Goal: Find specific page/section: Find specific page/section

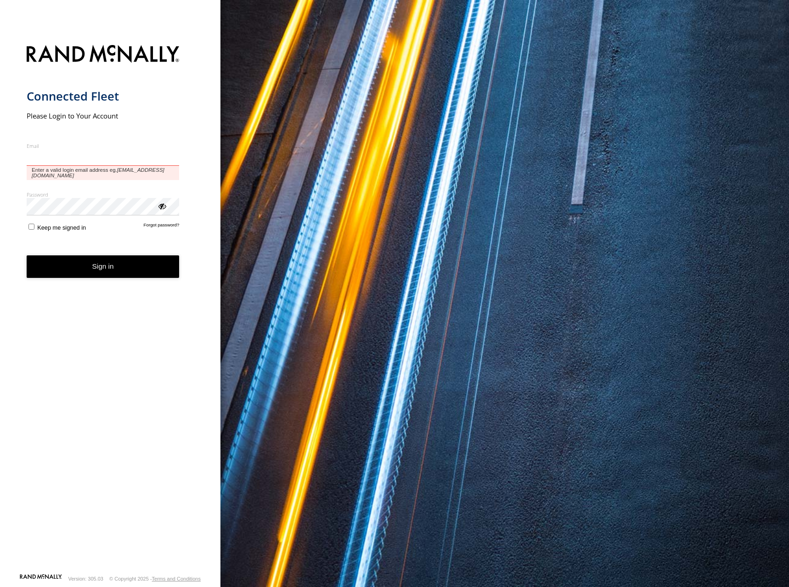
type input "**********"
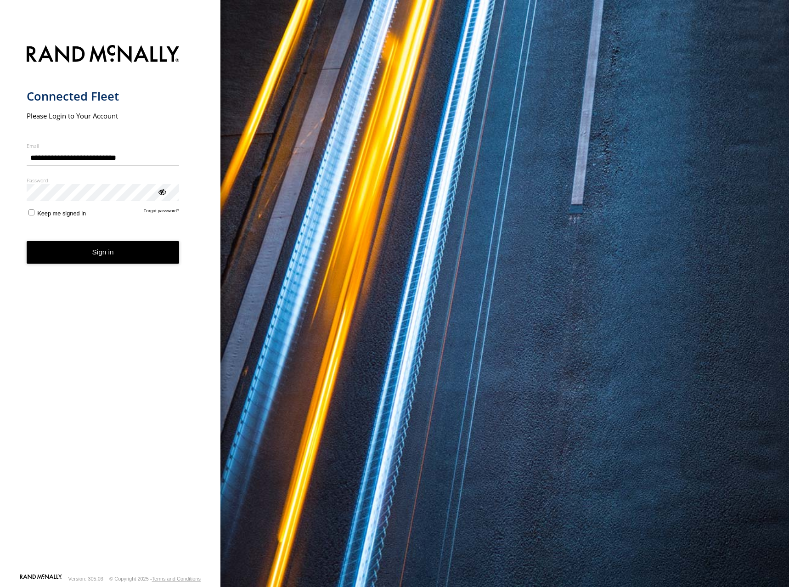
click at [113, 252] on button "Sign in" at bounding box center [103, 252] width 153 height 23
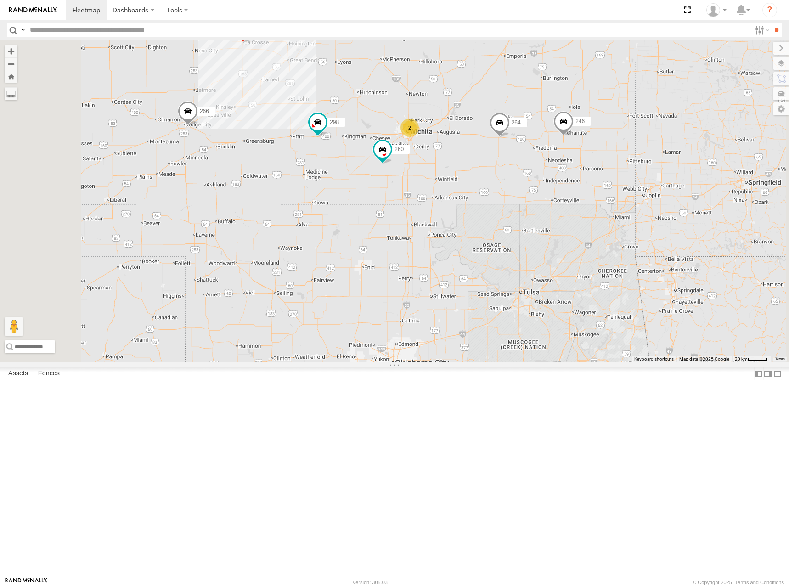
drag, startPoint x: 532, startPoint y: 208, endPoint x: 544, endPoint y: 134, distance: 74.9
click at [544, 134] on div "2 246 298 296 268 264 266 260" at bounding box center [394, 201] width 789 height 322
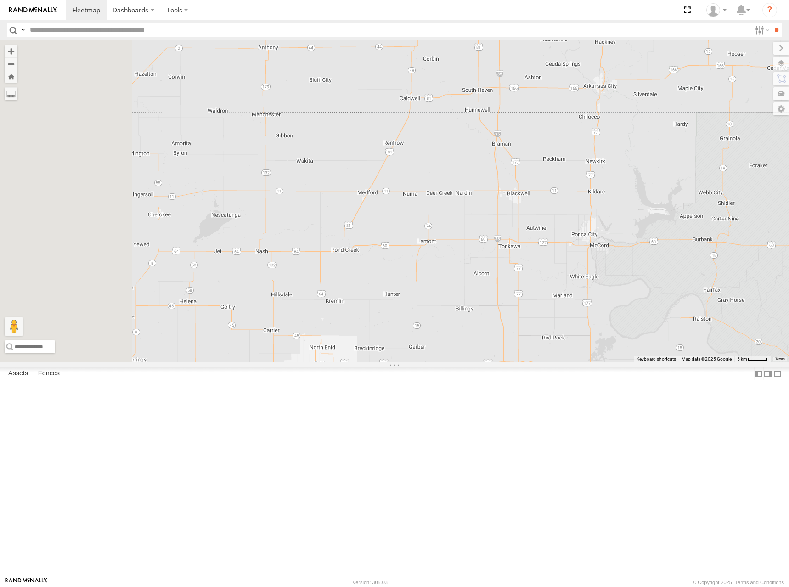
drag, startPoint x: 434, startPoint y: 309, endPoint x: 561, endPoint y: 148, distance: 205.1
click at [561, 148] on div "246 298 296 268 264 266 260 244 232" at bounding box center [394, 201] width 789 height 322
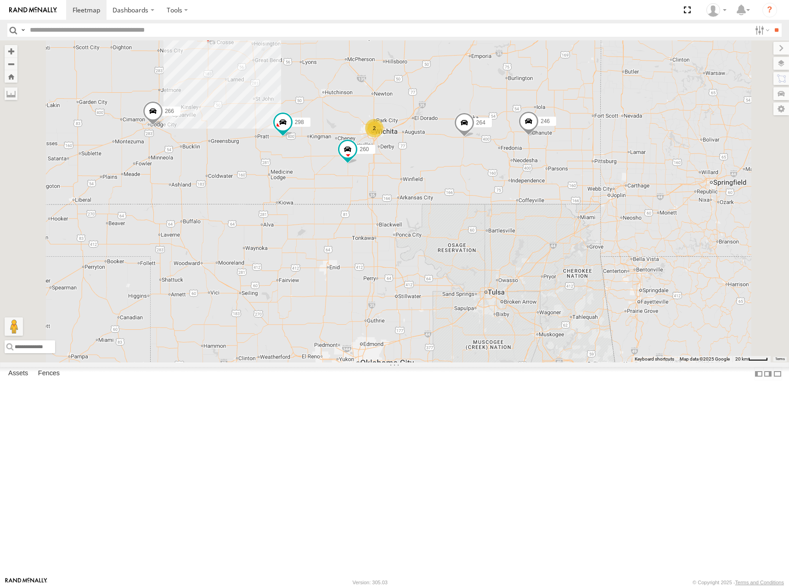
drag, startPoint x: 590, startPoint y: 172, endPoint x: 550, endPoint y: 257, distance: 93.9
click at [550, 257] on div "246 298 296 268 264 266 260 2" at bounding box center [394, 201] width 789 height 322
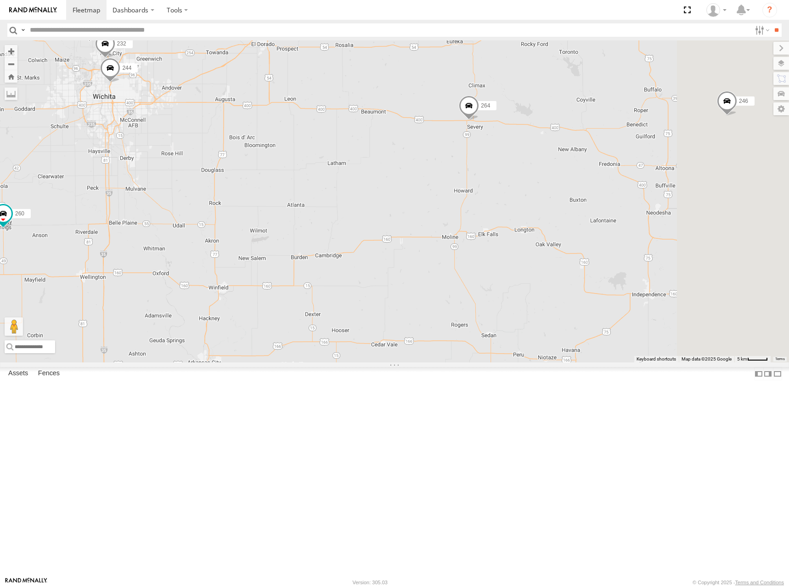
drag, startPoint x: 520, startPoint y: 204, endPoint x: 350, endPoint y: 189, distance: 170.7
click at [346, 189] on div "246 298 296 268 264 266 260 244 232" at bounding box center [394, 201] width 789 height 322
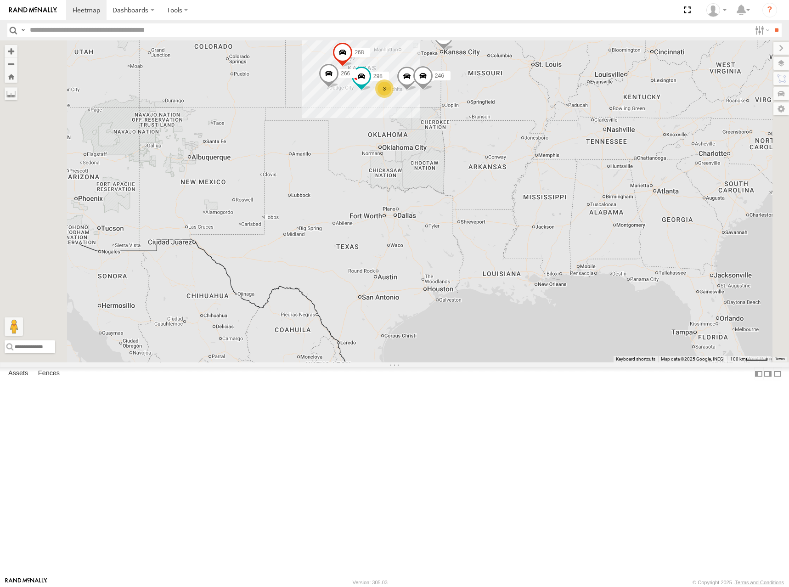
drag, startPoint x: 498, startPoint y: 158, endPoint x: 514, endPoint y: 151, distance: 16.9
click at [514, 151] on div "246 298 296 268 264 266 3" at bounding box center [394, 201] width 789 height 322
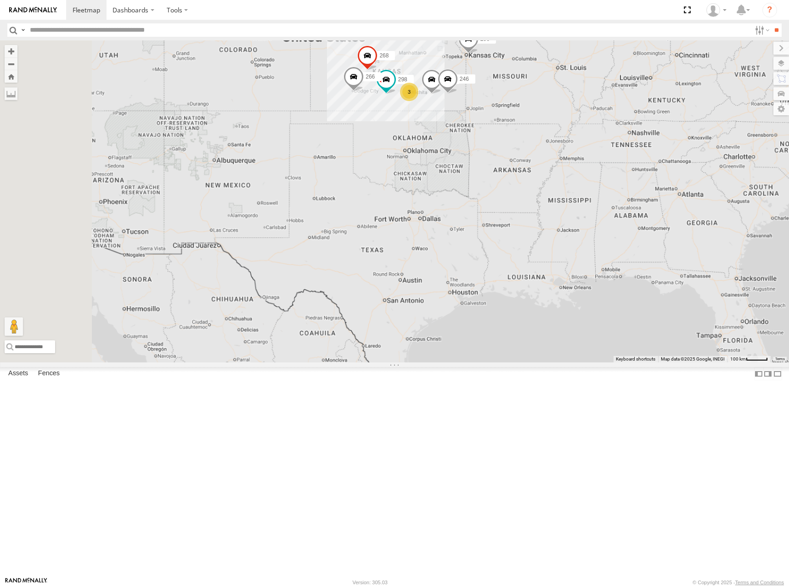
drag, startPoint x: 504, startPoint y: 150, endPoint x: 538, endPoint y: 153, distance: 33.6
click at [538, 153] on div "246 298 296 268 264 266 3" at bounding box center [394, 201] width 789 height 322
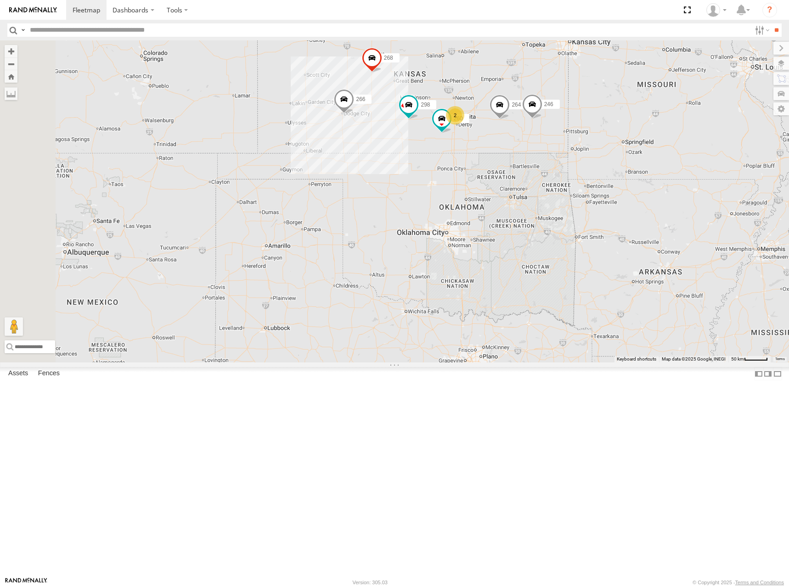
drag, startPoint x: 401, startPoint y: 175, endPoint x: 559, endPoint y: 152, distance: 159.7
click at [559, 152] on div "246 298 296 268 264 266 260 2" at bounding box center [394, 201] width 789 height 322
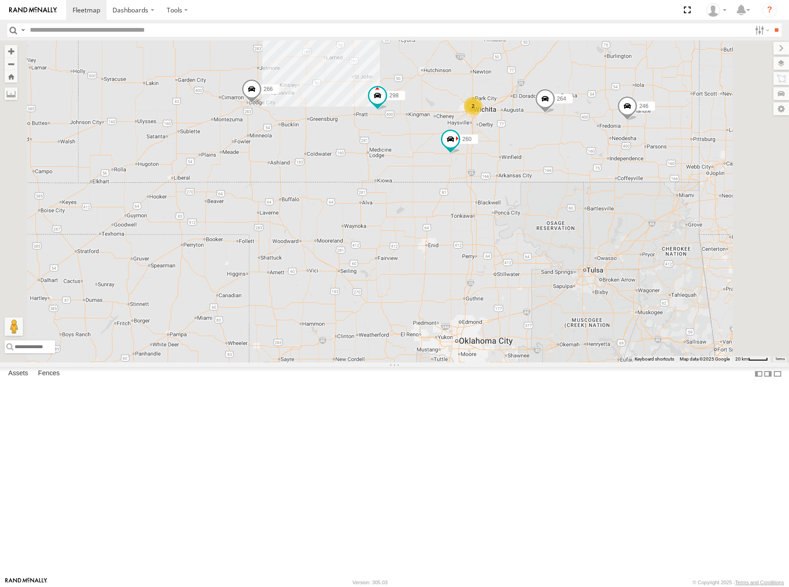
drag, startPoint x: 609, startPoint y: 121, endPoint x: 574, endPoint y: 146, distance: 42.2
click at [574, 146] on div "246 298 268 264 266 260 2" at bounding box center [394, 201] width 789 height 322
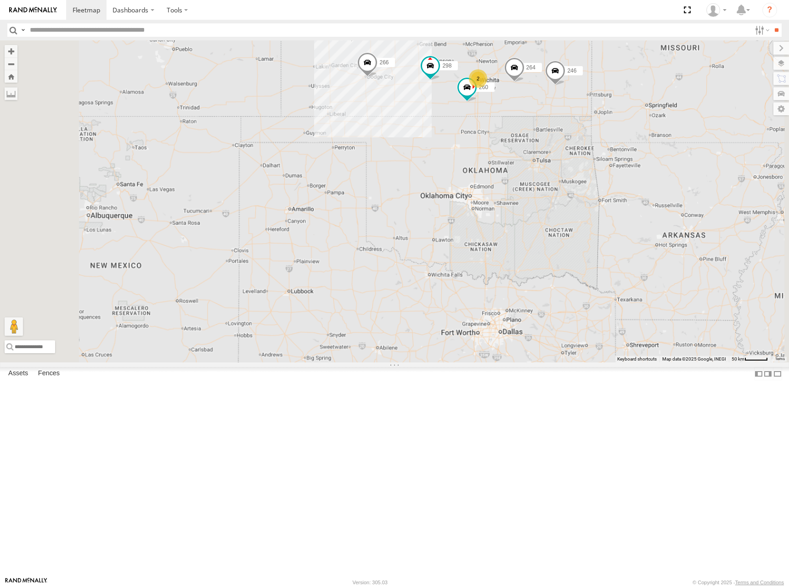
drag, startPoint x: 593, startPoint y: 122, endPoint x: 577, endPoint y: 168, distance: 48.5
click at [577, 168] on div "246 298 268 264 266 260 2 296" at bounding box center [394, 201] width 789 height 322
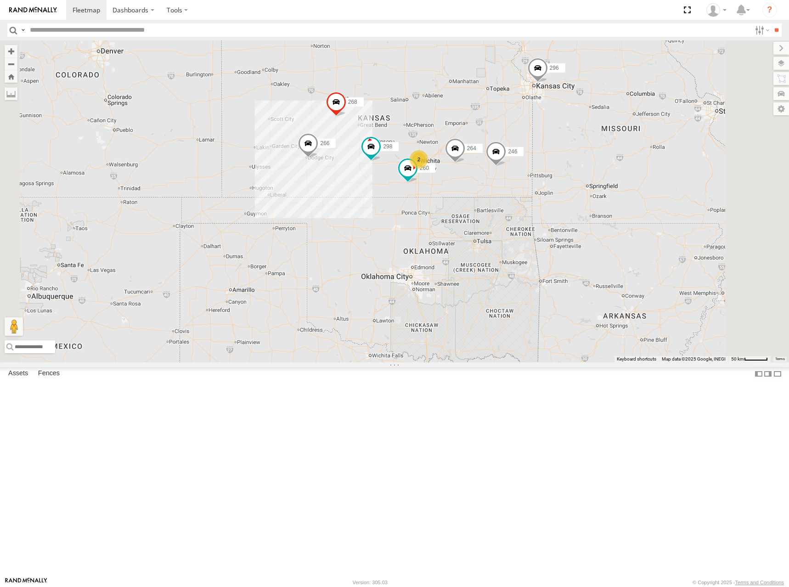
drag, startPoint x: 542, startPoint y: 201, endPoint x: 534, endPoint y: 210, distance: 12.7
click at [534, 210] on div "246 298 268 264 266 260 296 2" at bounding box center [394, 201] width 789 height 322
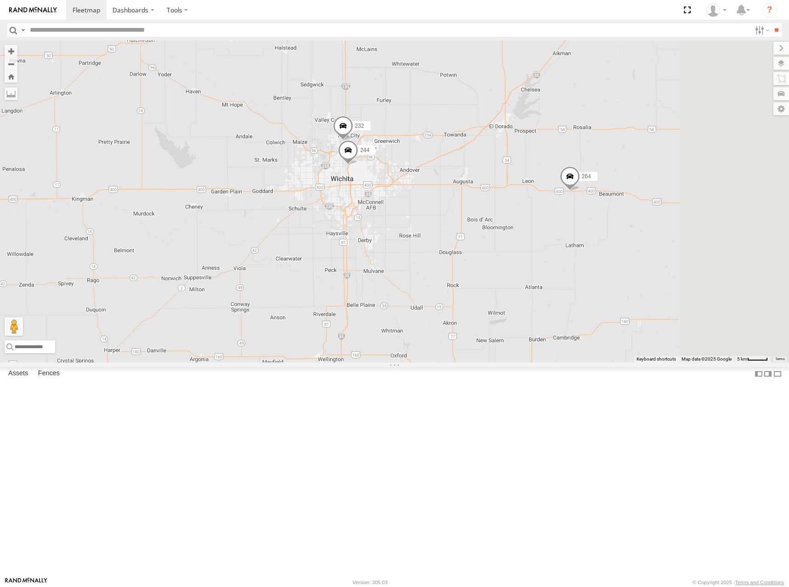
drag, startPoint x: 645, startPoint y: 256, endPoint x: 552, endPoint y: 215, distance: 102.0
click at [552, 215] on div "244 232 264 260" at bounding box center [394, 201] width 789 height 322
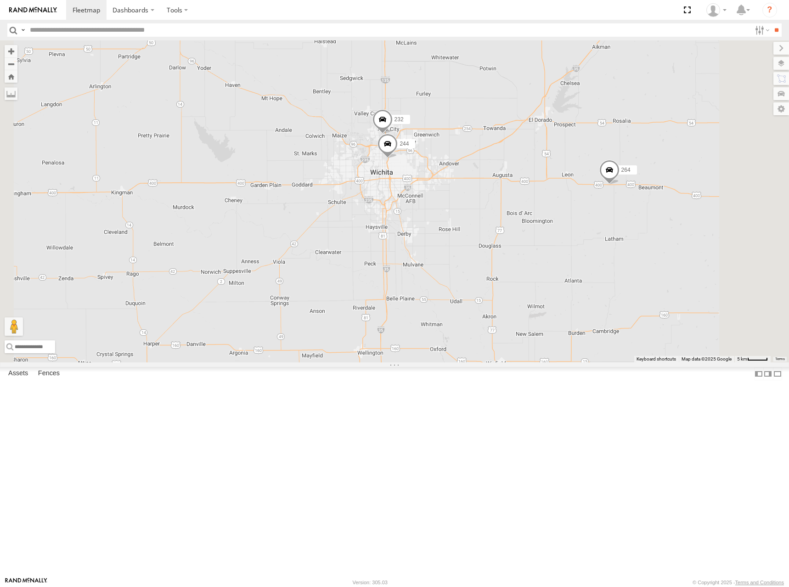
drag, startPoint x: 540, startPoint y: 302, endPoint x: 581, endPoint y: 301, distance: 41.4
click at [581, 301] on div "244 232 264 260" at bounding box center [394, 201] width 789 height 322
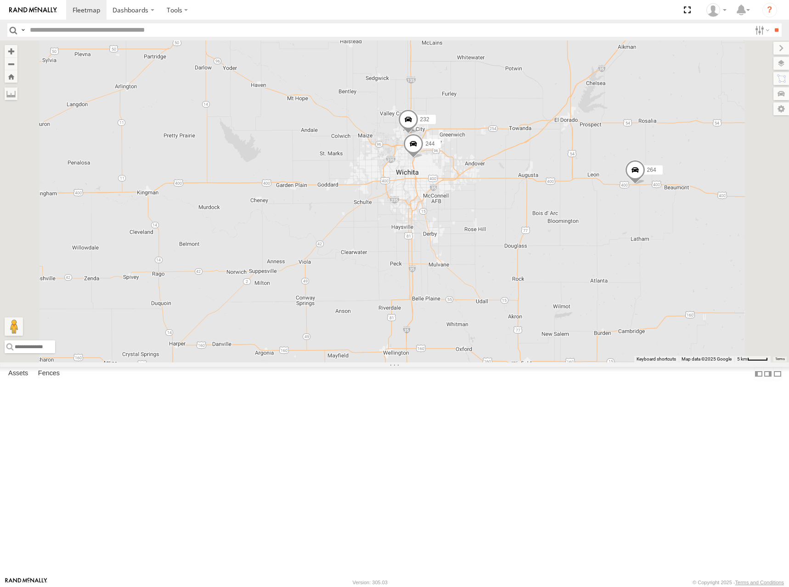
drag, startPoint x: 390, startPoint y: 201, endPoint x: 544, endPoint y: 204, distance: 154.4
click at [544, 204] on div "244 232 264 260" at bounding box center [394, 201] width 789 height 322
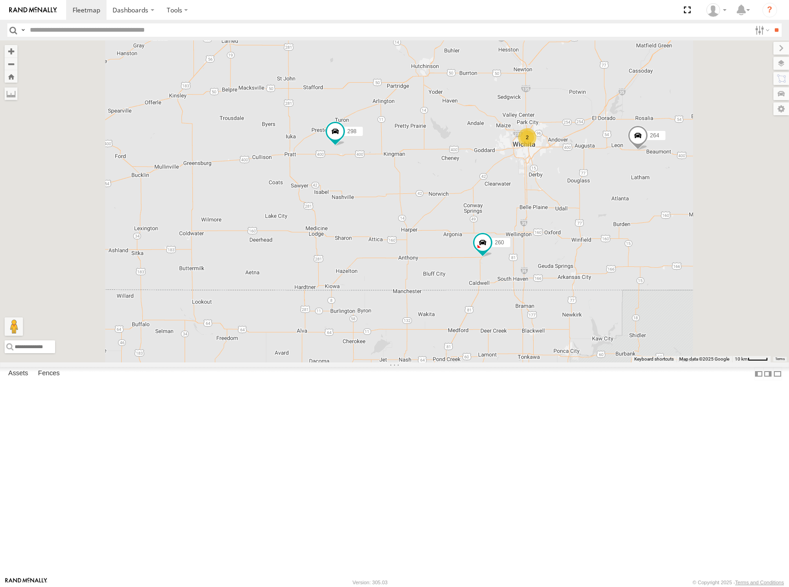
drag, startPoint x: 574, startPoint y: 175, endPoint x: 562, endPoint y: 187, distance: 17.2
click at [562, 187] on div "264 260 2 298 268" at bounding box center [394, 201] width 789 height 322
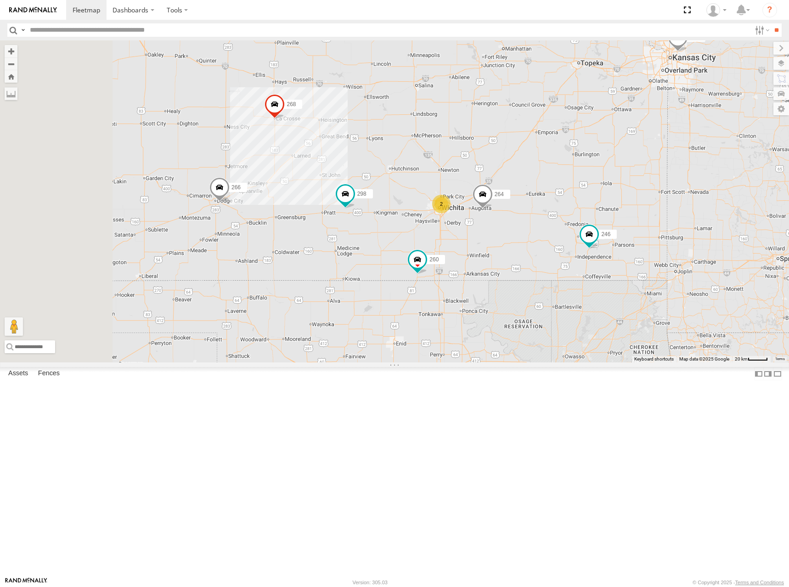
drag, startPoint x: 458, startPoint y: 275, endPoint x: 514, endPoint y: 234, distance: 69.0
click at [514, 234] on div "298 268 264 260 2 246 296 266" at bounding box center [394, 201] width 789 height 322
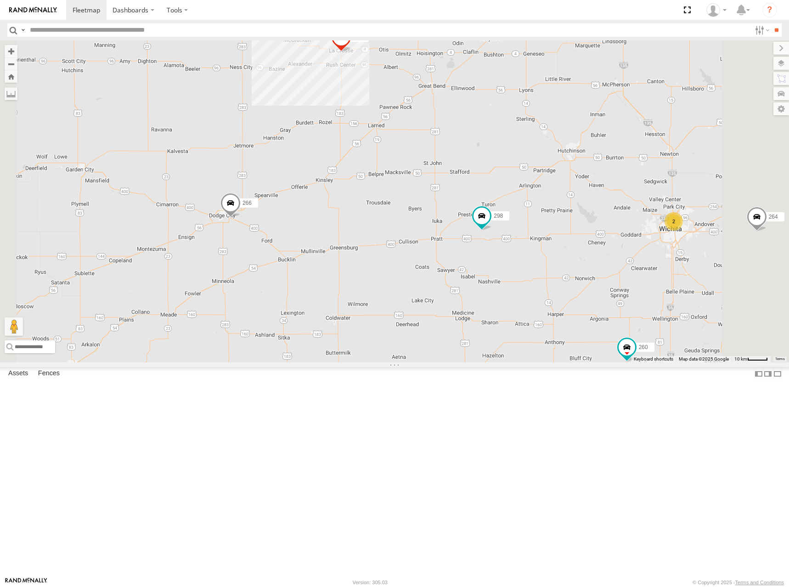
drag, startPoint x: 403, startPoint y: 364, endPoint x: 437, endPoint y: 305, distance: 68.3
click at [437, 305] on div "298 268 264 260 246 296 266 2" at bounding box center [394, 201] width 789 height 322
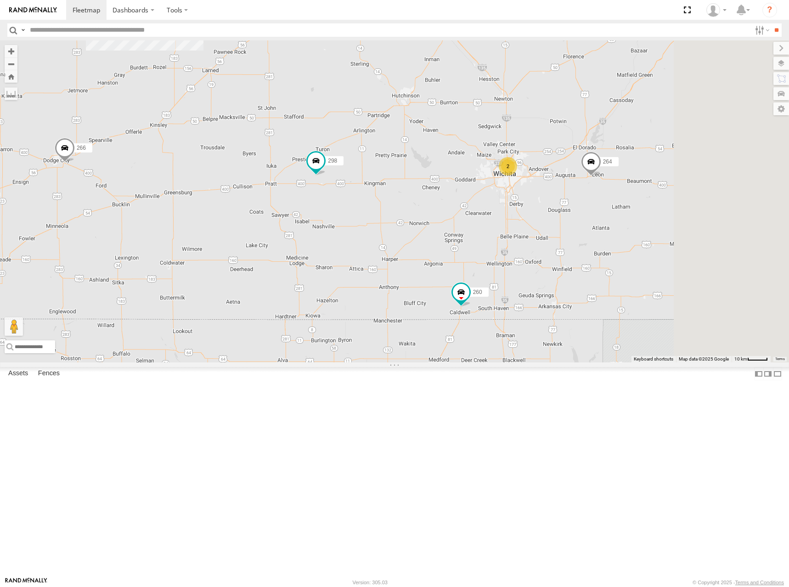
drag, startPoint x: 487, startPoint y: 287, endPoint x: 317, endPoint y: 237, distance: 176.8
click at [317, 237] on div "298 268 264 260 246 296 266 2" at bounding box center [394, 201] width 789 height 322
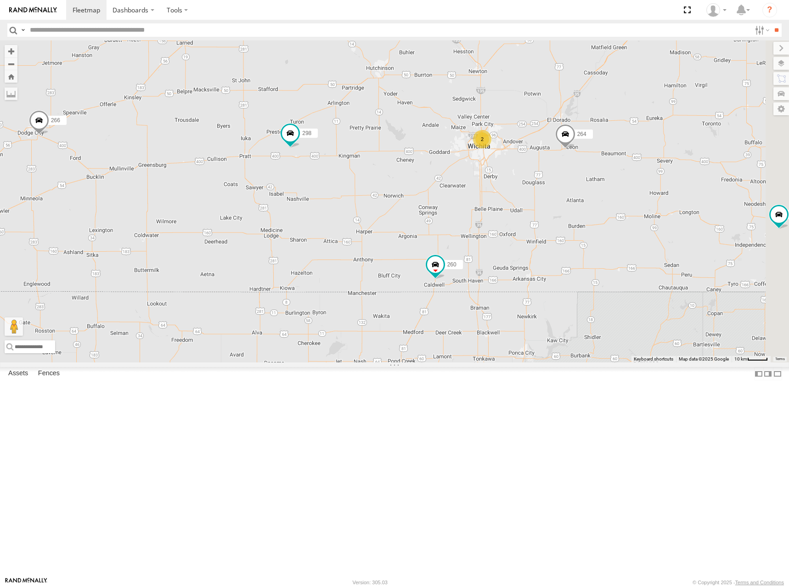
drag, startPoint x: 533, startPoint y: 325, endPoint x: 541, endPoint y: 311, distance: 15.6
click at [541, 311] on div "298 268 264 260 246 296 266 2" at bounding box center [394, 201] width 789 height 322
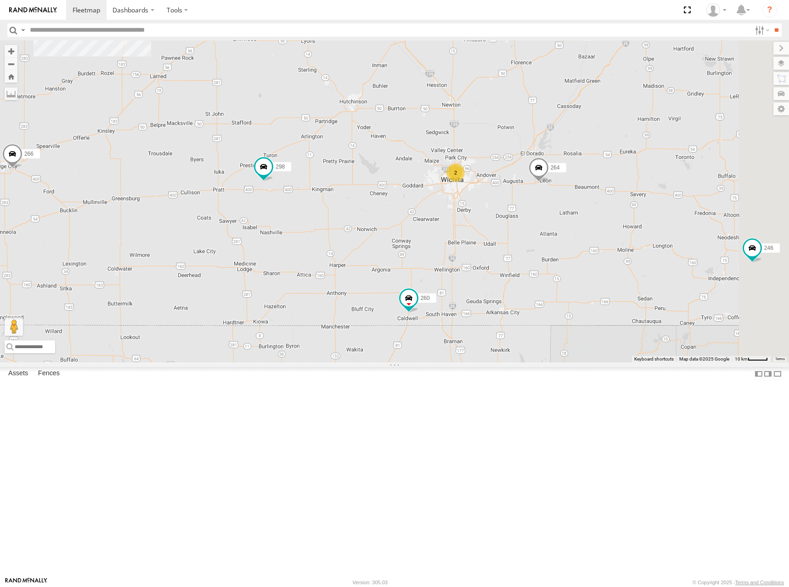
drag, startPoint x: 561, startPoint y: 277, endPoint x: 535, endPoint y: 311, distance: 42.6
click at [535, 311] on div "298 268 264 260 246 296 266 2" at bounding box center [394, 201] width 789 height 322
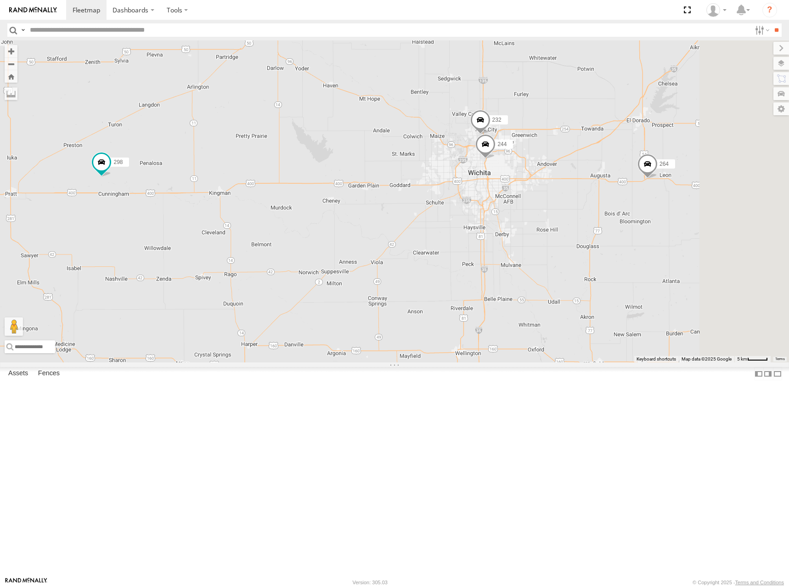
drag, startPoint x: 319, startPoint y: 312, endPoint x: 346, endPoint y: 308, distance: 27.5
click at [346, 308] on div "298 268 264 260 246 296 266 244 232" at bounding box center [394, 201] width 789 height 322
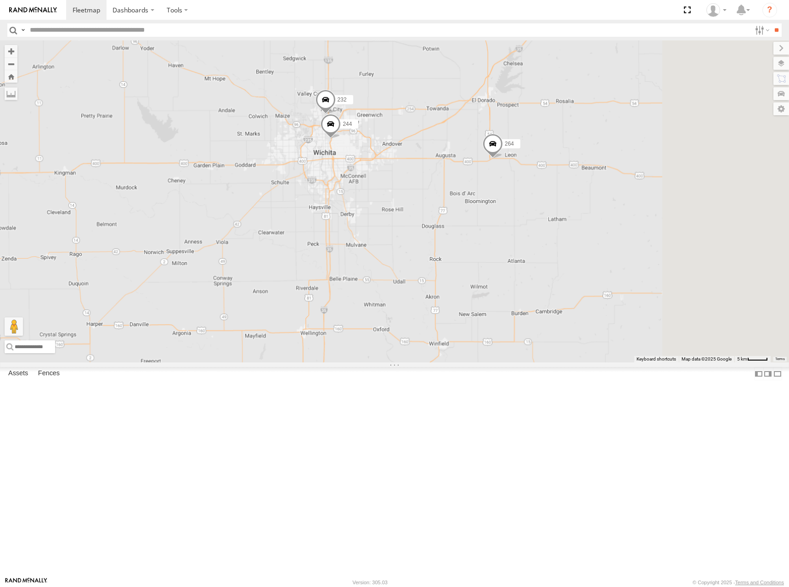
drag, startPoint x: 541, startPoint y: 249, endPoint x: 482, endPoint y: 254, distance: 59.4
click at [482, 254] on div "298 268 264 260 246 296 266 244 232" at bounding box center [394, 201] width 789 height 322
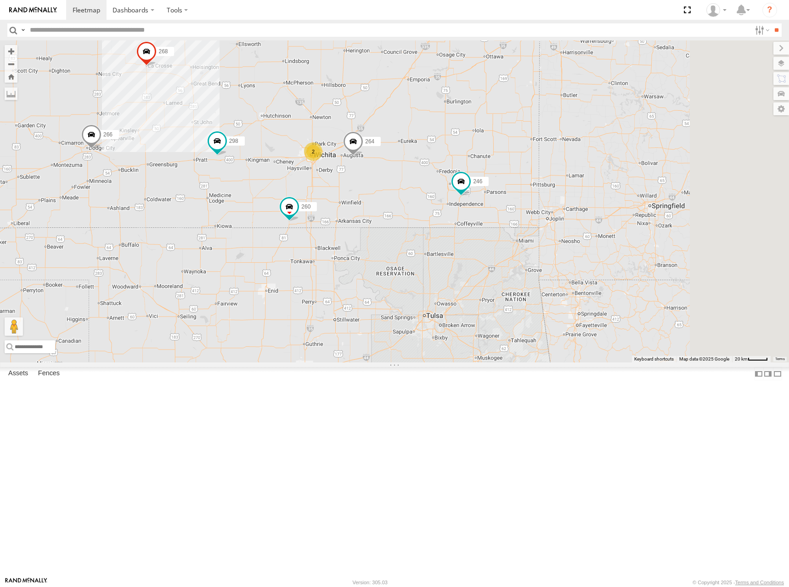
drag, startPoint x: 611, startPoint y: 241, endPoint x: 518, endPoint y: 234, distance: 92.6
click at [518, 234] on div "298 268 264 260 246 296 266 2" at bounding box center [394, 201] width 789 height 322
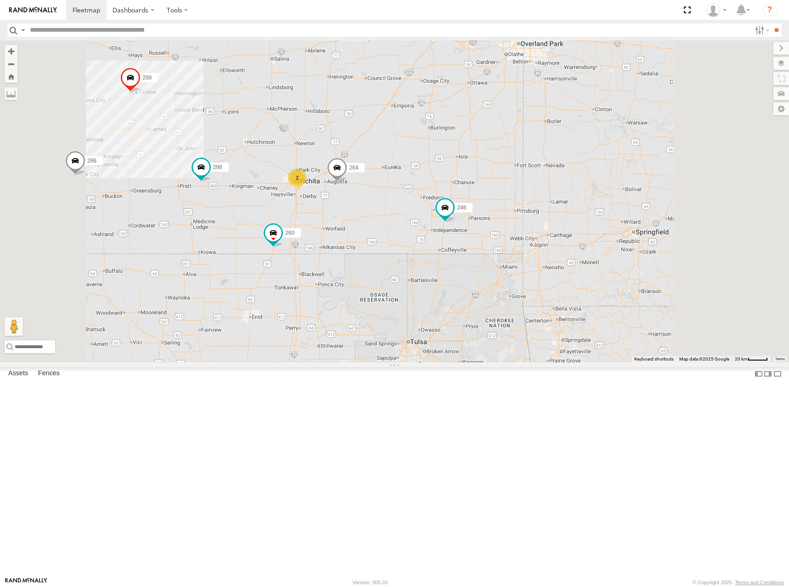
drag, startPoint x: 538, startPoint y: 202, endPoint x: 531, endPoint y: 255, distance: 53.0
click at [531, 255] on div "298 268 264 260 246 296 266 2" at bounding box center [394, 201] width 789 height 322
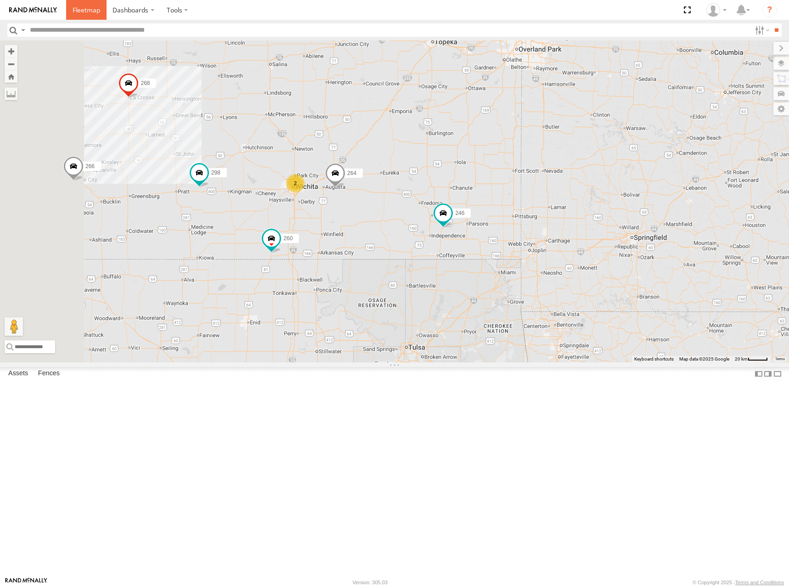
click at [79, 9] on span at bounding box center [87, 10] width 28 height 9
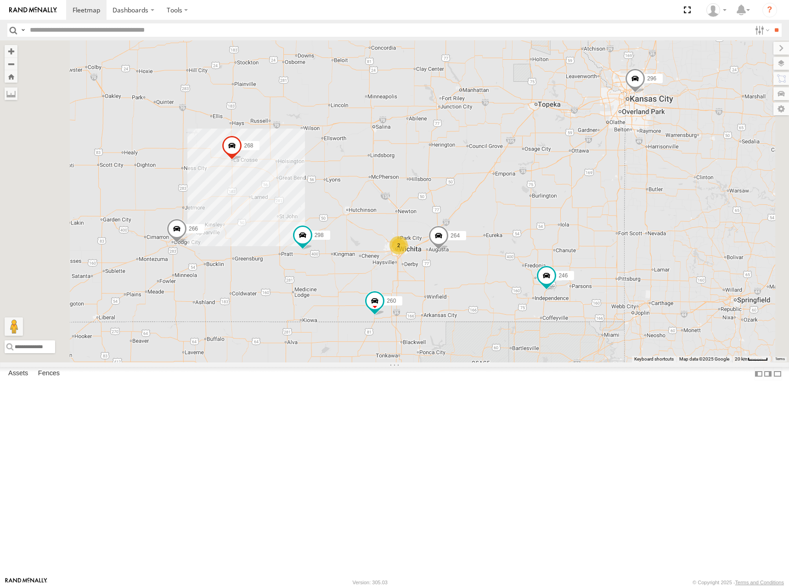
drag, startPoint x: 436, startPoint y: 243, endPoint x: 438, endPoint y: 252, distance: 8.8
click at [438, 252] on div "2 246 298 296 268 264 266 260" at bounding box center [394, 201] width 789 height 322
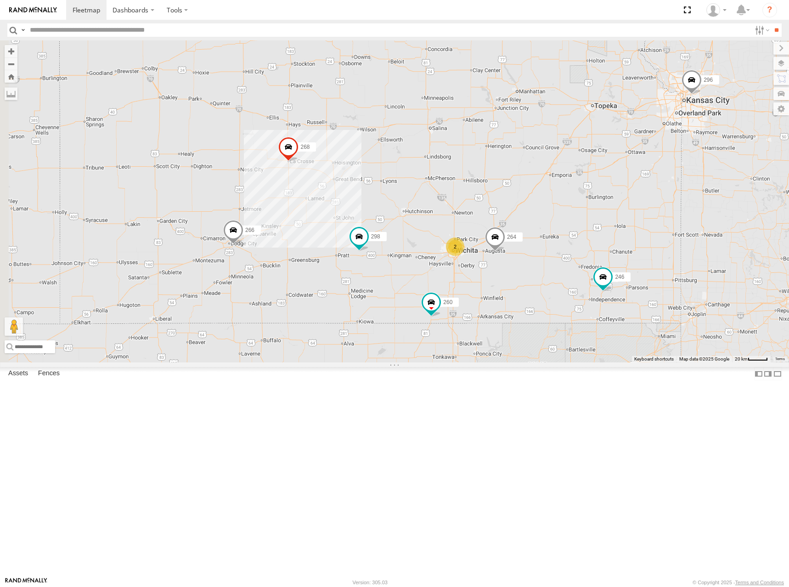
drag, startPoint x: 436, startPoint y: 246, endPoint x: 497, endPoint y: 244, distance: 60.2
click at [497, 244] on div "2 246 298 296 268 264 266 260" at bounding box center [394, 201] width 789 height 322
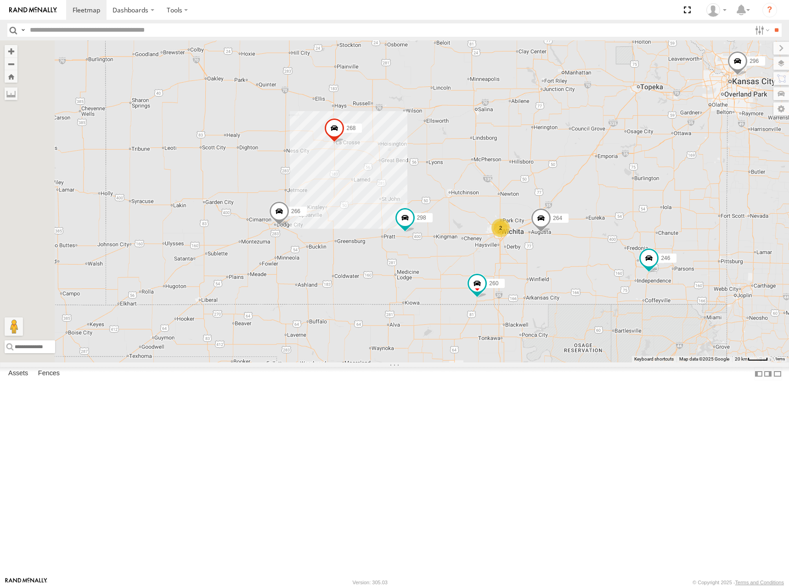
drag, startPoint x: 520, startPoint y: 229, endPoint x: 542, endPoint y: 213, distance: 27.4
click at [537, 215] on div "2 246 298 296 268 264 266 260" at bounding box center [394, 201] width 789 height 322
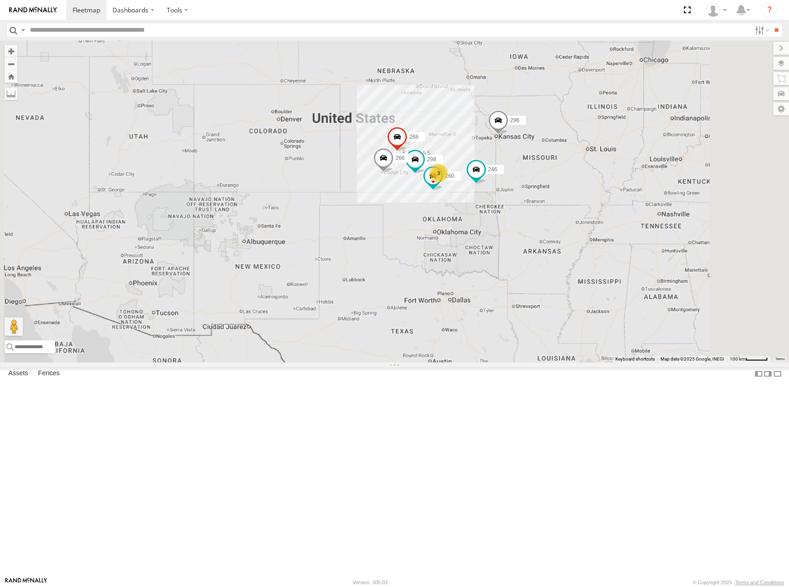
drag, startPoint x: 562, startPoint y: 194, endPoint x: 546, endPoint y: 243, distance: 51.3
click at [546, 242] on div "246 298 296 268 266 260 3" at bounding box center [394, 201] width 789 height 322
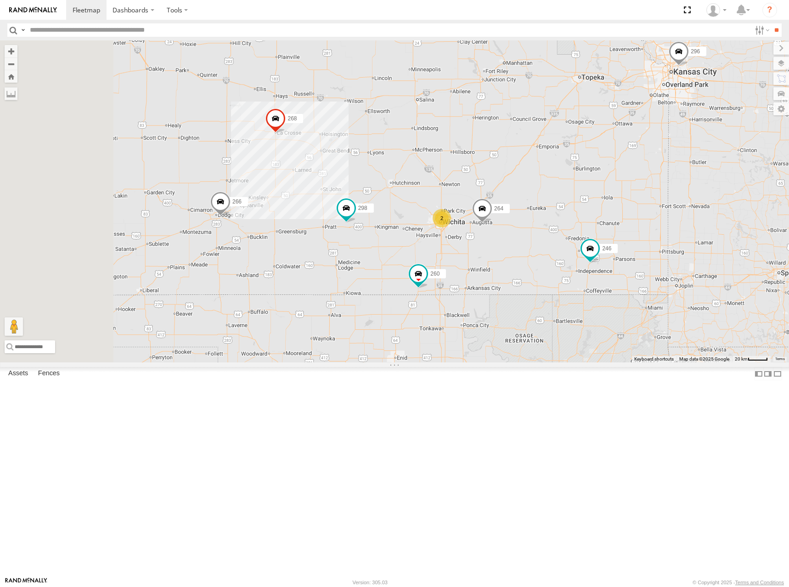
drag, startPoint x: 547, startPoint y: 300, endPoint x: 583, endPoint y: 266, distance: 49.1
click at [583, 266] on div "246 298 296 268 266 260 2 264" at bounding box center [394, 201] width 789 height 322
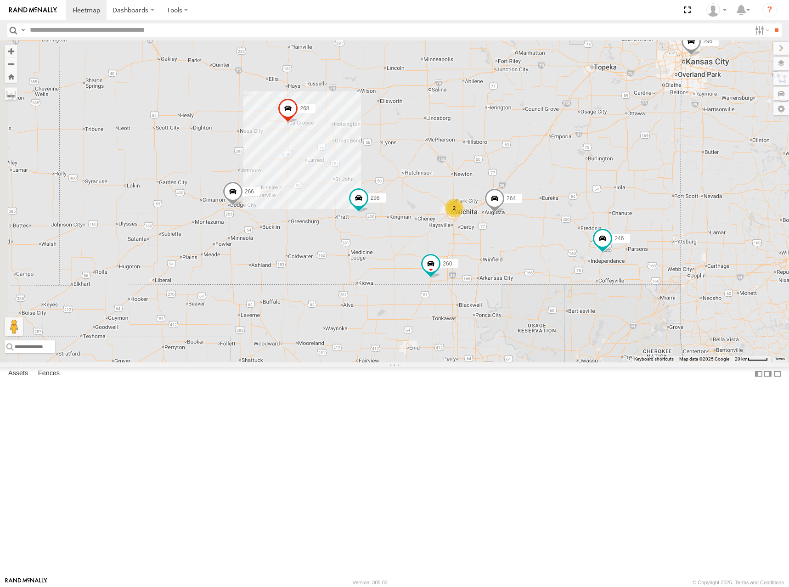
drag, startPoint x: 583, startPoint y: 266, endPoint x: 519, endPoint y: 218, distance: 80.7
click at [597, 255] on div "246 298 296 268 266 260 2 264" at bounding box center [394, 201] width 789 height 322
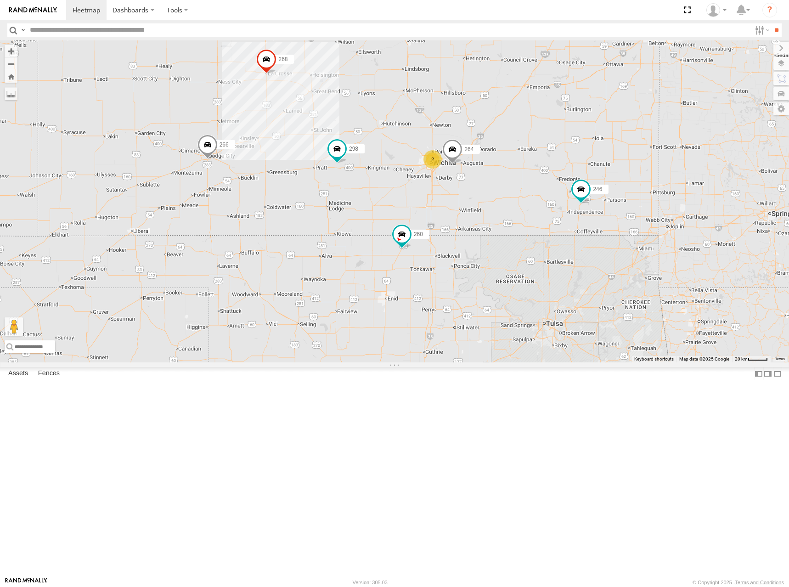
drag, startPoint x: 613, startPoint y: 250, endPoint x: 600, endPoint y: 242, distance: 15.0
click at [595, 212] on div "246 298 268 264 266 260 2" at bounding box center [394, 201] width 789 height 322
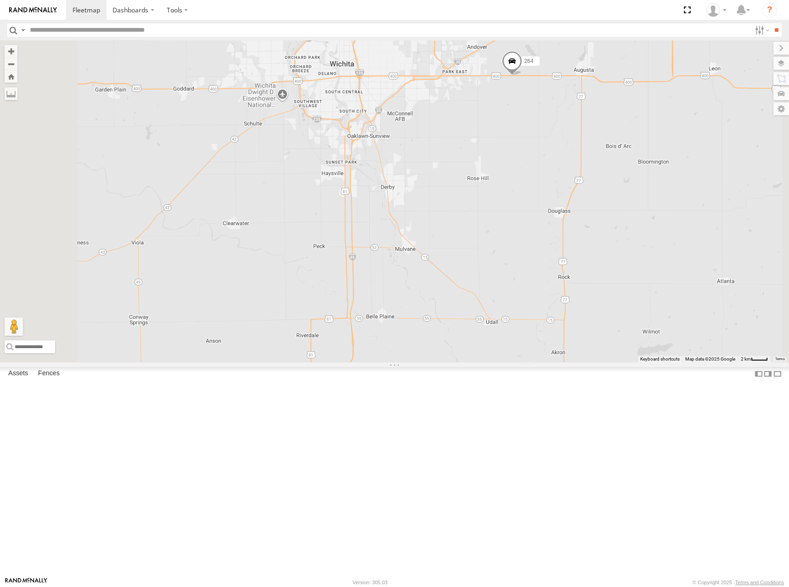
drag, startPoint x: 500, startPoint y: 210, endPoint x: 515, endPoint y: 269, distance: 61.2
click at [515, 269] on div "246 298 268 264 266 260 296 244 232" at bounding box center [394, 201] width 789 height 322
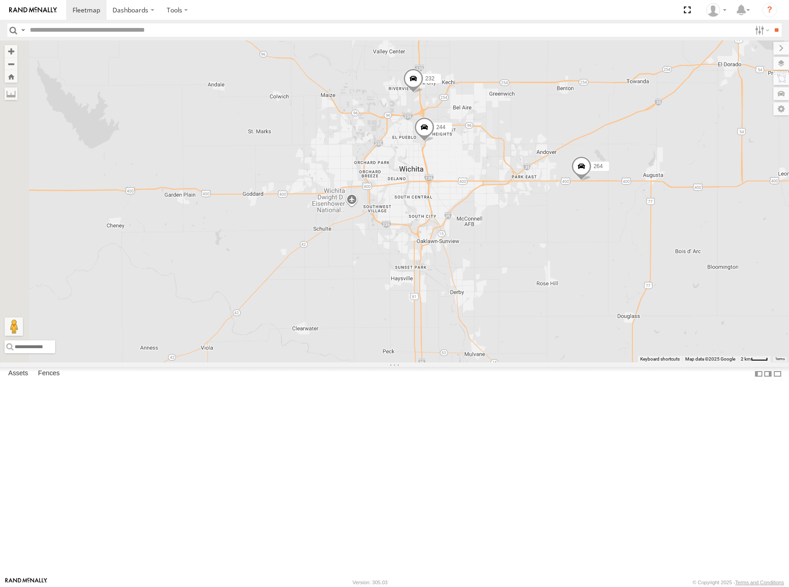
drag, startPoint x: 556, startPoint y: 145, endPoint x: 603, endPoint y: 184, distance: 60.3
click at [603, 184] on div "246 298 268 264 266 260 296 244 232" at bounding box center [394, 201] width 789 height 322
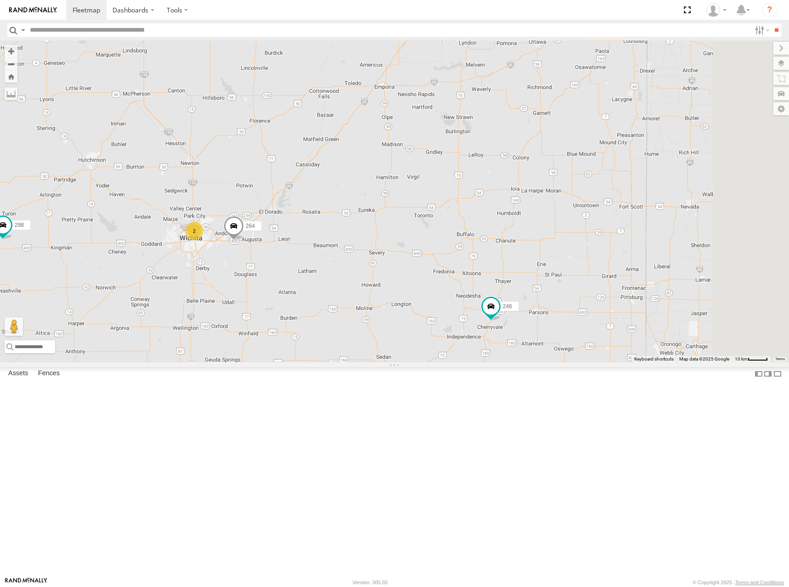
drag, startPoint x: 647, startPoint y: 178, endPoint x: 376, endPoint y: 302, distance: 297.9
click at [378, 307] on div "246 298 268 264 266 260 296 2" at bounding box center [394, 201] width 789 height 322
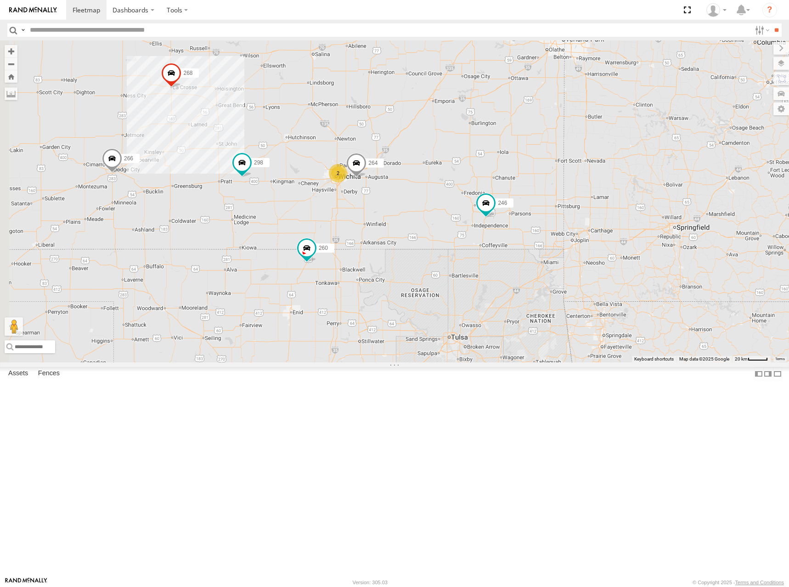
drag, startPoint x: 482, startPoint y: 273, endPoint x: 535, endPoint y: 261, distance: 53.7
click at [535, 261] on div "246 298 268 264 266 260 296 2" at bounding box center [394, 201] width 789 height 322
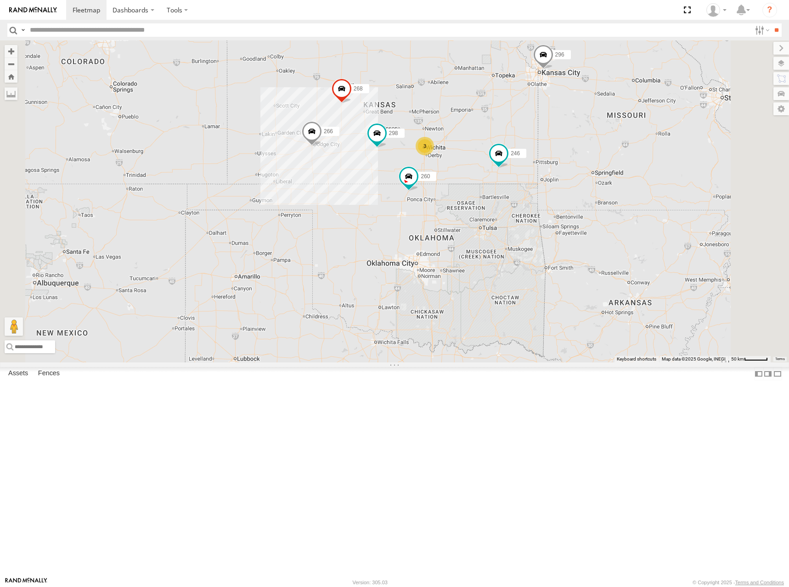
drag, startPoint x: 517, startPoint y: 262, endPoint x: 566, endPoint y: 244, distance: 52.0
click at [558, 244] on div "246 298 268 266 260 296 3" at bounding box center [394, 201] width 789 height 322
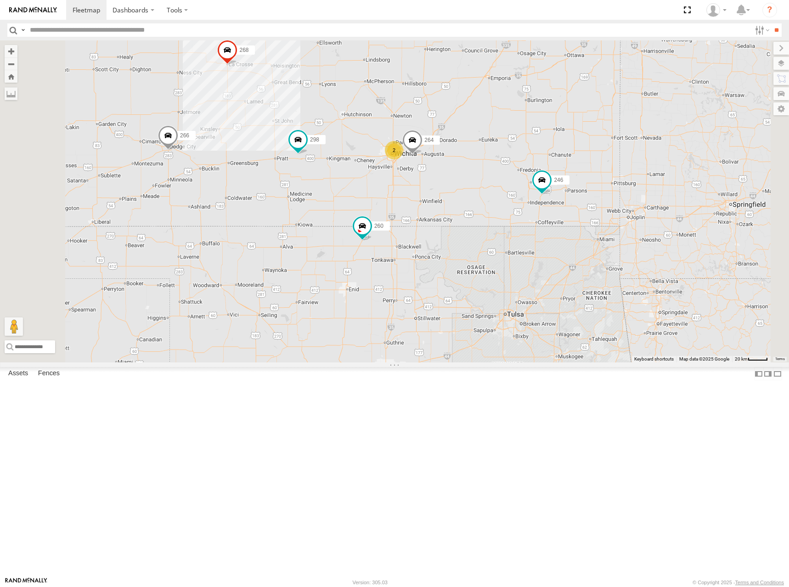
click at [605, 228] on div "246 298 268 266 260 296 2 264" at bounding box center [394, 201] width 789 height 322
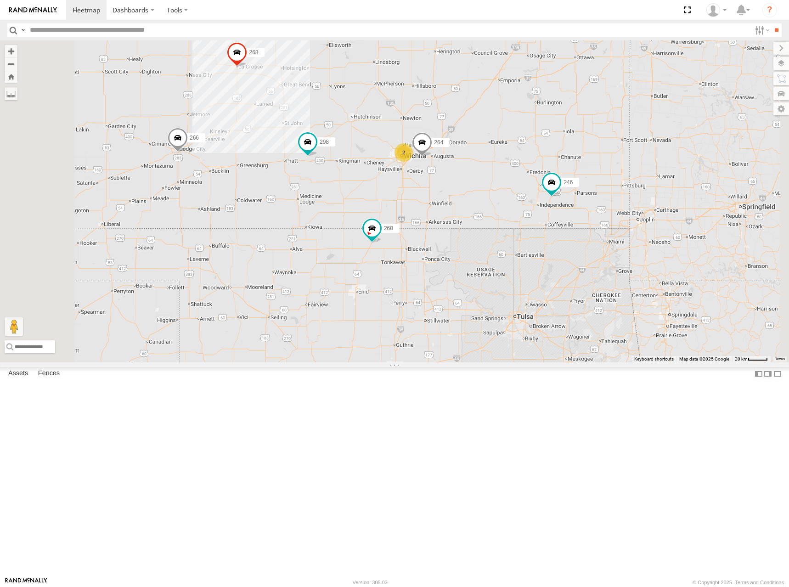
click at [612, 229] on div "246 298 268 266 260 296 264 2" at bounding box center [394, 201] width 789 height 322
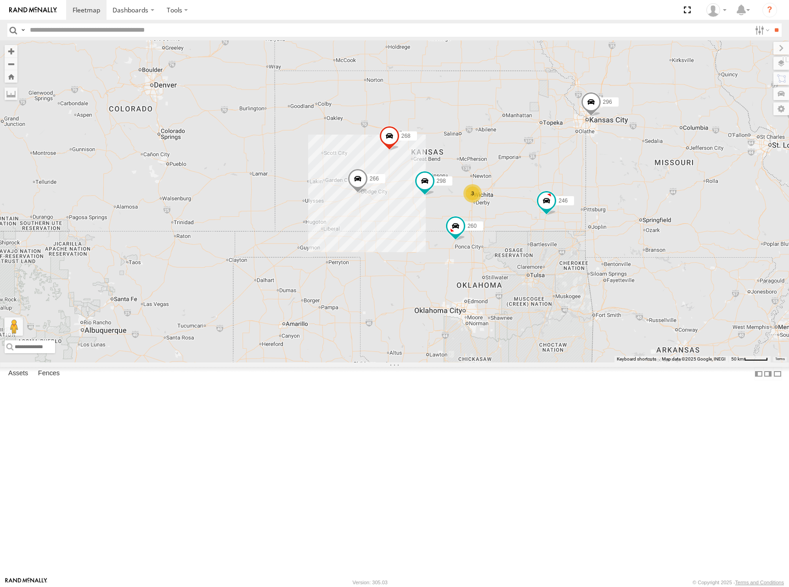
drag, startPoint x: 421, startPoint y: 202, endPoint x: 541, endPoint y: 241, distance: 126.2
click at [541, 241] on div "246 298 296 268 266 260 3" at bounding box center [394, 201] width 789 height 322
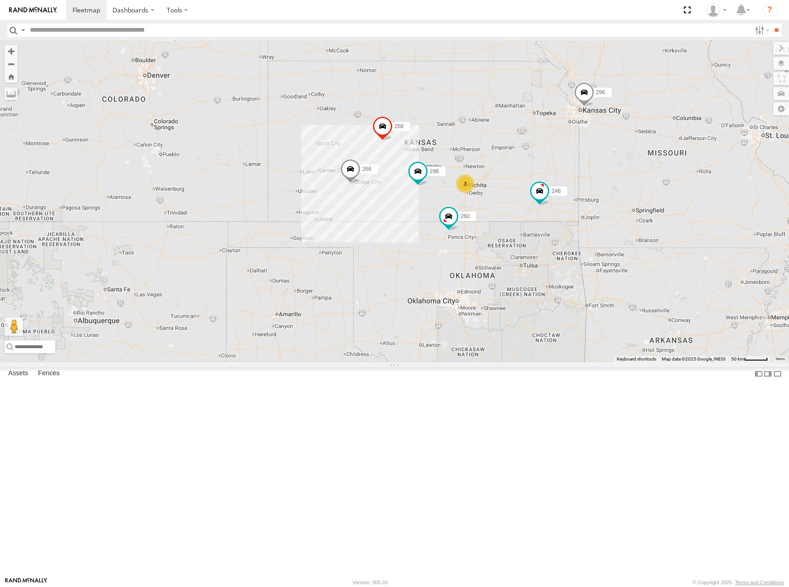
drag, startPoint x: 631, startPoint y: 199, endPoint x: 626, endPoint y: 190, distance: 11.1
click at [626, 190] on div "246 298 296 268 266 260 3" at bounding box center [394, 201] width 789 height 322
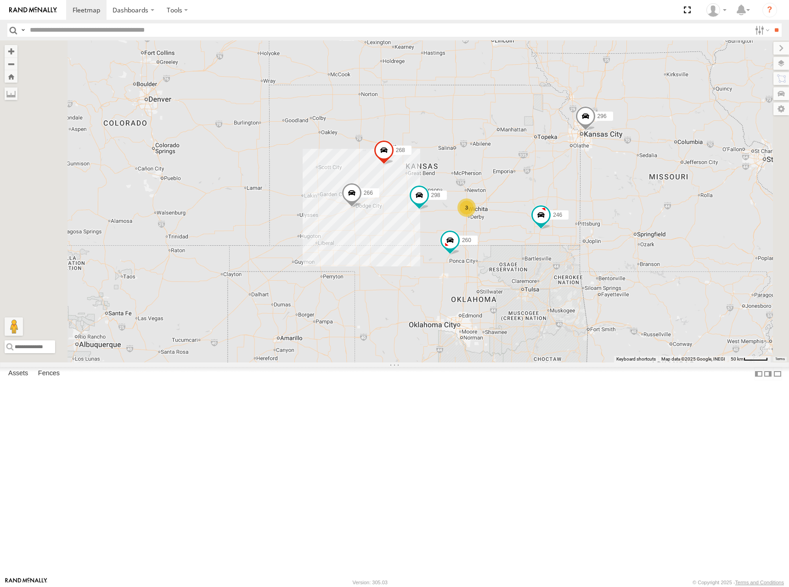
drag, startPoint x: 561, startPoint y: 249, endPoint x: 562, endPoint y: 261, distance: 12.4
click at [562, 261] on div "246 298 296 268 266 260 3" at bounding box center [394, 201] width 789 height 322
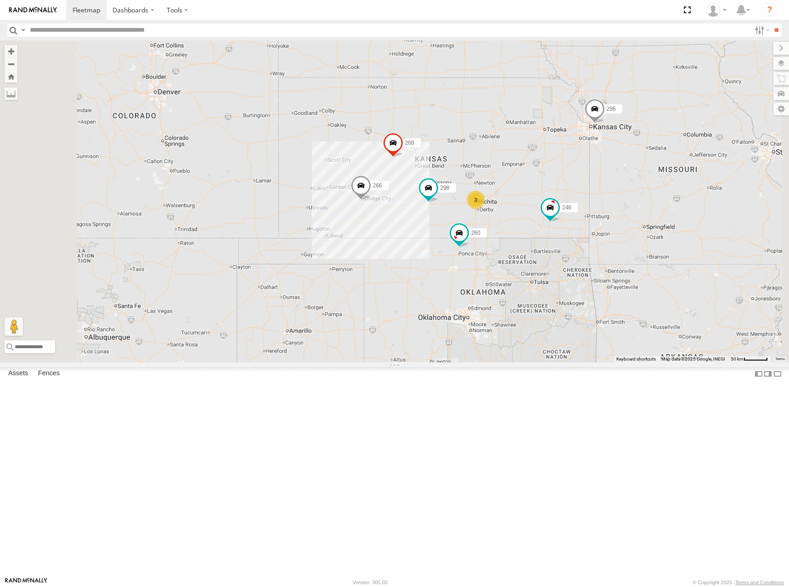
drag, startPoint x: 617, startPoint y: 236, endPoint x: 625, endPoint y: 220, distance: 18.3
click at [625, 220] on div "246 298 296 268 266 260 3" at bounding box center [394, 201] width 789 height 322
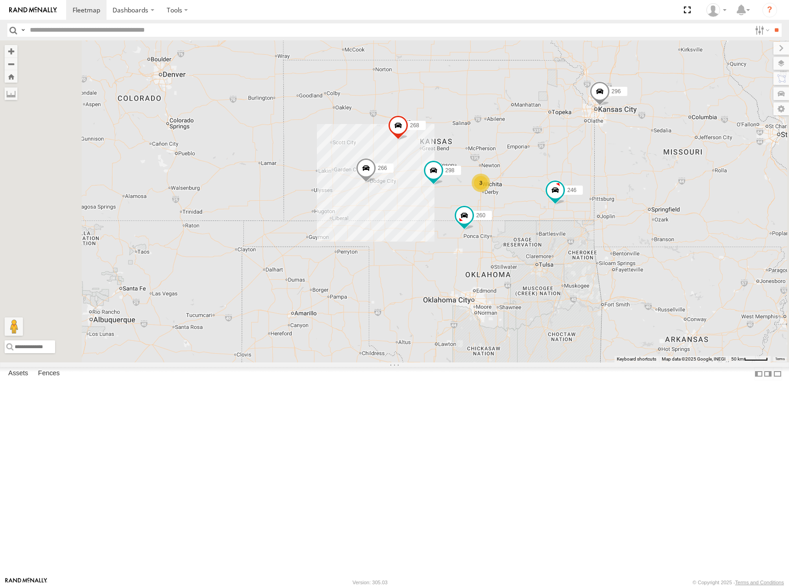
click at [587, 217] on div "246 298 296 268 266 260 3" at bounding box center [394, 201] width 789 height 322
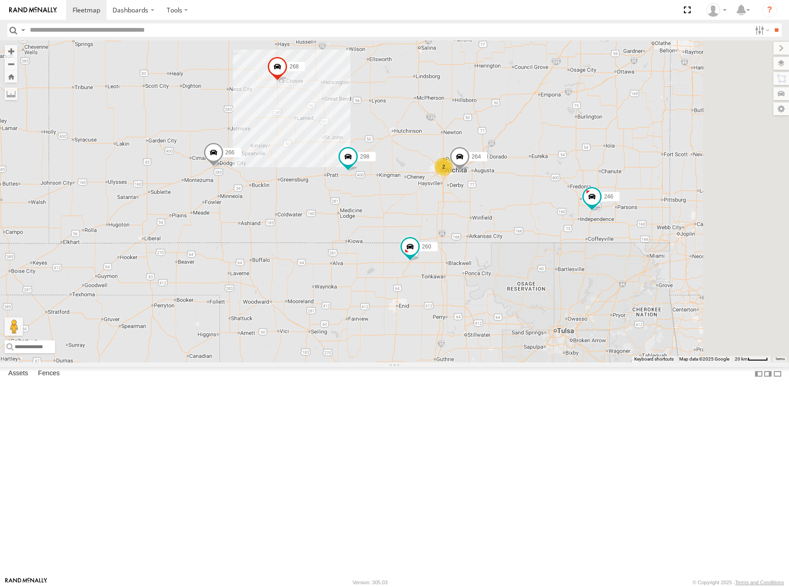
drag, startPoint x: 636, startPoint y: 209, endPoint x: 628, endPoint y: 219, distance: 12.7
click at [628, 219] on div "246 298 296 268 266 260 2 264" at bounding box center [394, 201] width 789 height 322
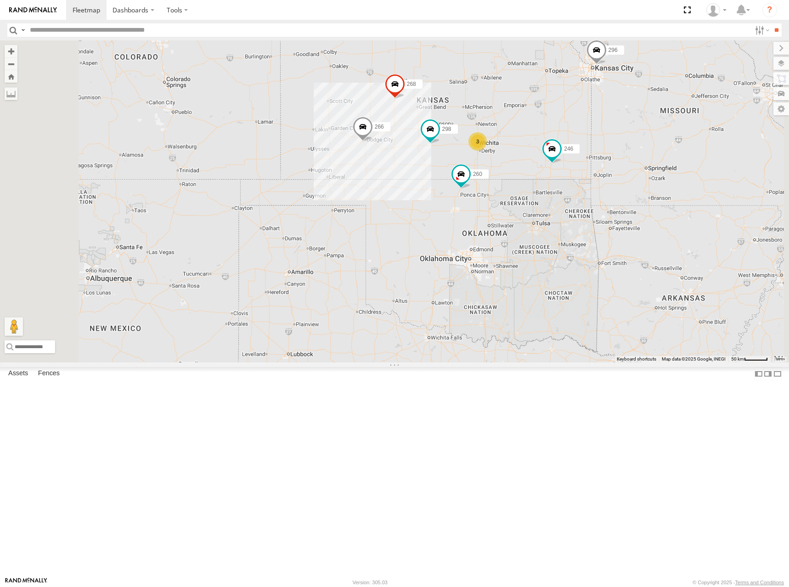
drag, startPoint x: 618, startPoint y: 181, endPoint x: 606, endPoint y: 197, distance: 19.0
click at [606, 197] on div "246 298 296 268 266 260 3" at bounding box center [394, 201] width 789 height 322
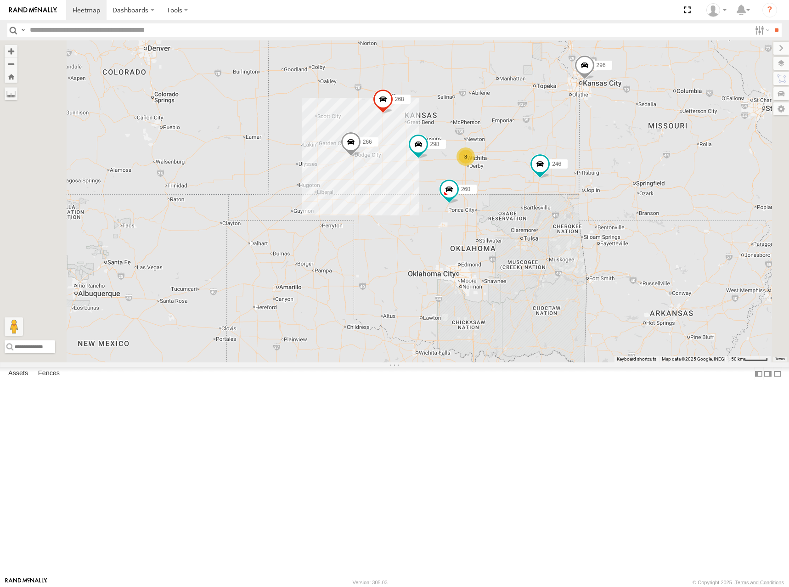
drag, startPoint x: 635, startPoint y: 164, endPoint x: 632, endPoint y: 169, distance: 5.6
click at [632, 169] on div "246 298 296 268 266 260 3" at bounding box center [394, 201] width 789 height 322
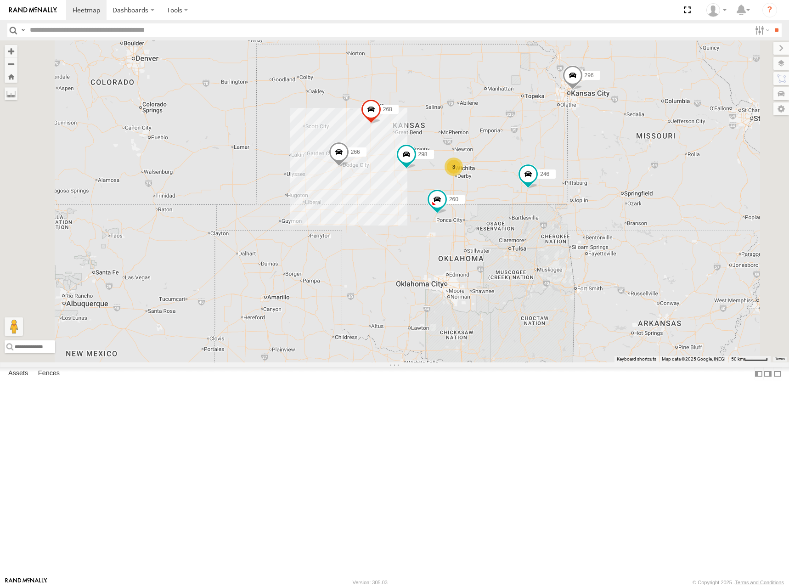
drag, startPoint x: 600, startPoint y: 181, endPoint x: 587, endPoint y: 191, distance: 15.7
click at [587, 191] on div "246 298 296 268 266 260 3" at bounding box center [394, 201] width 789 height 322
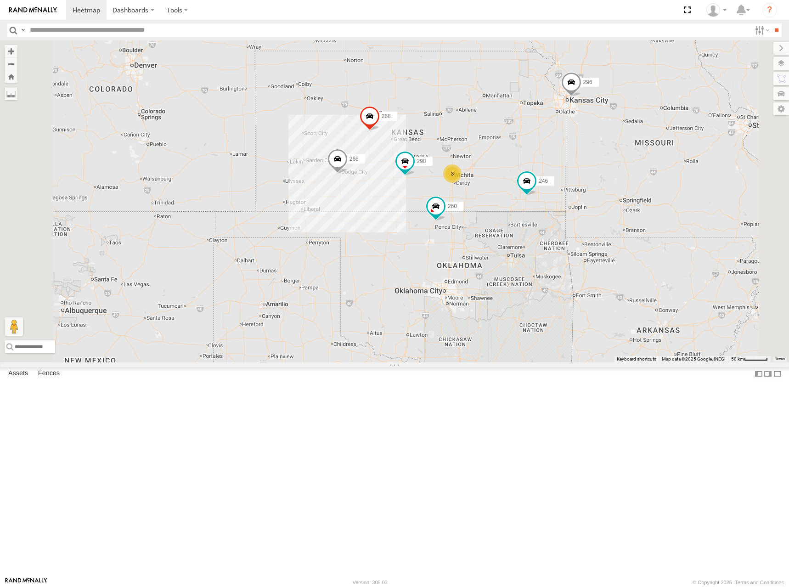
drag, startPoint x: 578, startPoint y: 188, endPoint x: 574, endPoint y: 198, distance: 10.5
click at [574, 198] on div "246 298 296 268 266 260 3" at bounding box center [394, 201] width 789 height 322
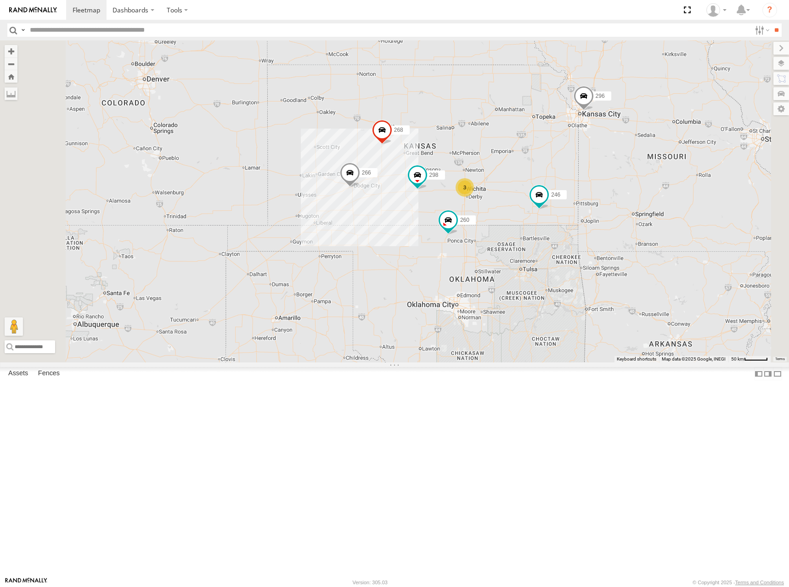
drag, startPoint x: 582, startPoint y: 221, endPoint x: 599, endPoint y: 233, distance: 21.0
click at [599, 233] on div "246 298 296 268 266 260 3" at bounding box center [394, 201] width 789 height 322
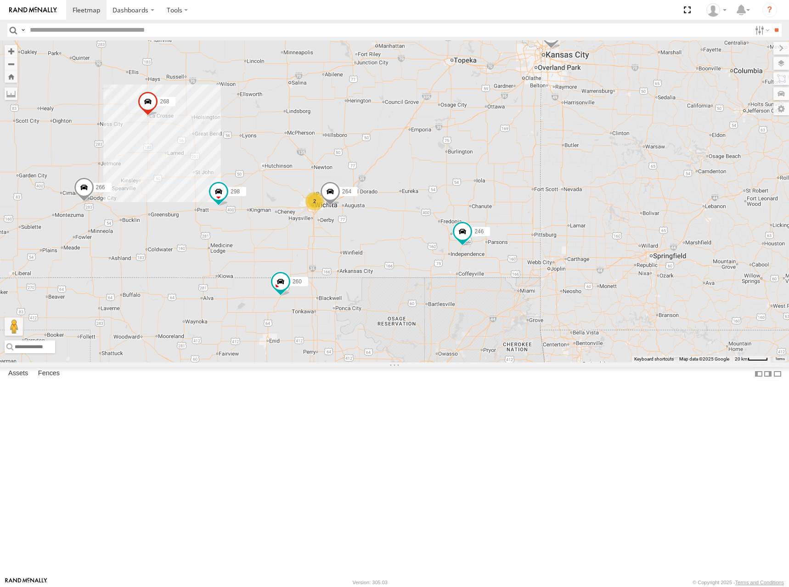
drag, startPoint x: 592, startPoint y: 253, endPoint x: 594, endPoint y: 190, distance: 63.0
click at [594, 190] on div "246 298 296 268 266 260 2 264" at bounding box center [394, 201] width 789 height 322
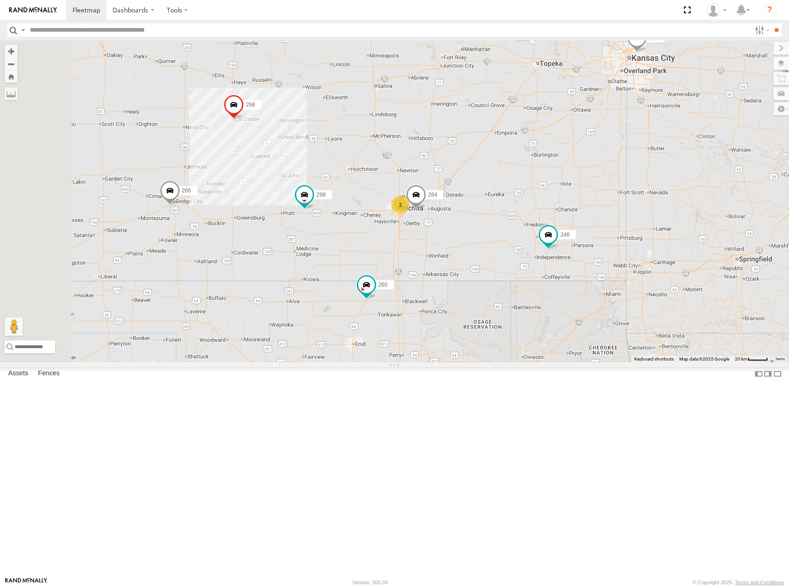
drag, startPoint x: 473, startPoint y: 234, endPoint x: 563, endPoint y: 237, distance: 89.6
click at [563, 237] on div "246 298 296 268 266 260 2 264" at bounding box center [394, 201] width 789 height 322
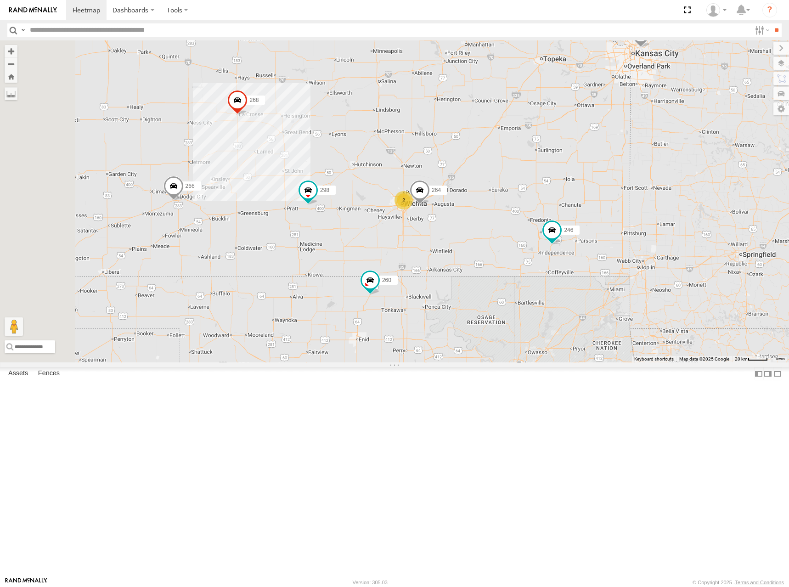
drag, startPoint x: 574, startPoint y: 234, endPoint x: 580, endPoint y: 212, distance: 23.2
click at [580, 212] on div "246 298 296 268 266 260 2 264" at bounding box center [394, 201] width 789 height 322
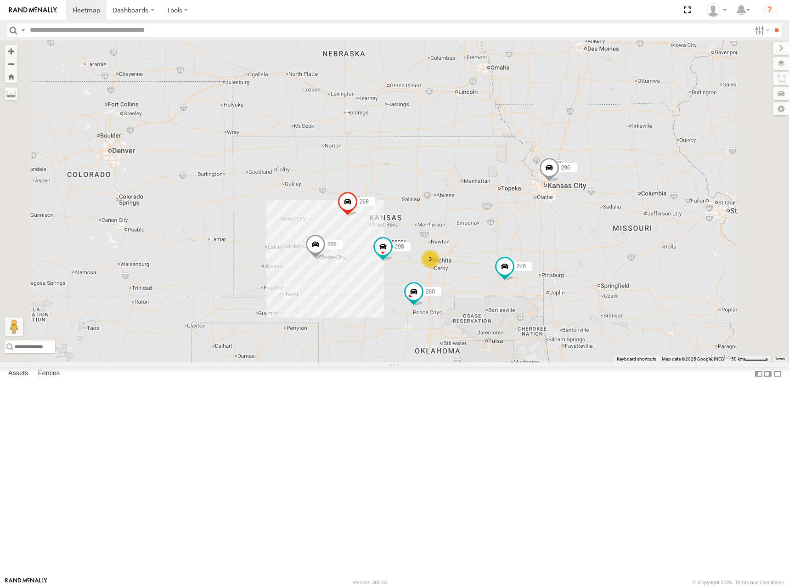
drag, startPoint x: 554, startPoint y: 155, endPoint x: 555, endPoint y: 228, distance: 73.5
click at [555, 228] on div "246 298 296 268 266 260 3" at bounding box center [394, 201] width 789 height 322
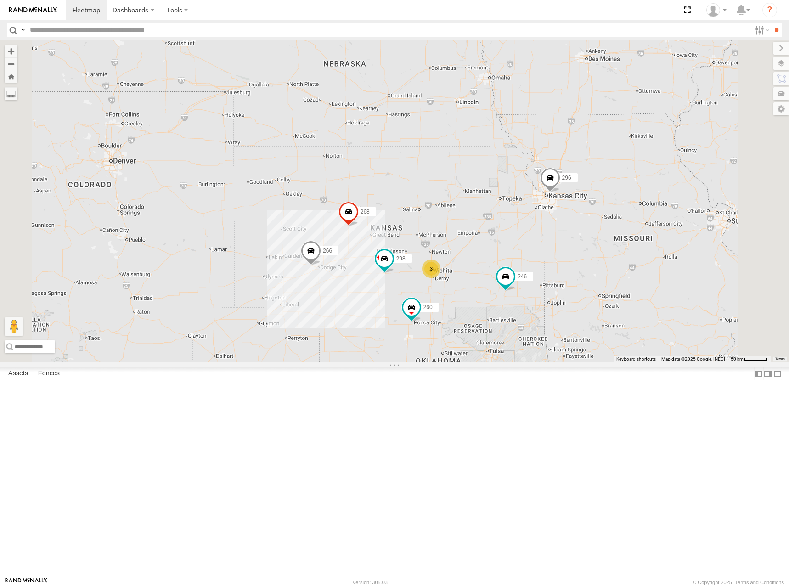
drag, startPoint x: 575, startPoint y: 274, endPoint x: 557, endPoint y: 231, distance: 46.2
click at [557, 231] on div "246 298 296 268 266 260 3" at bounding box center [394, 201] width 789 height 322
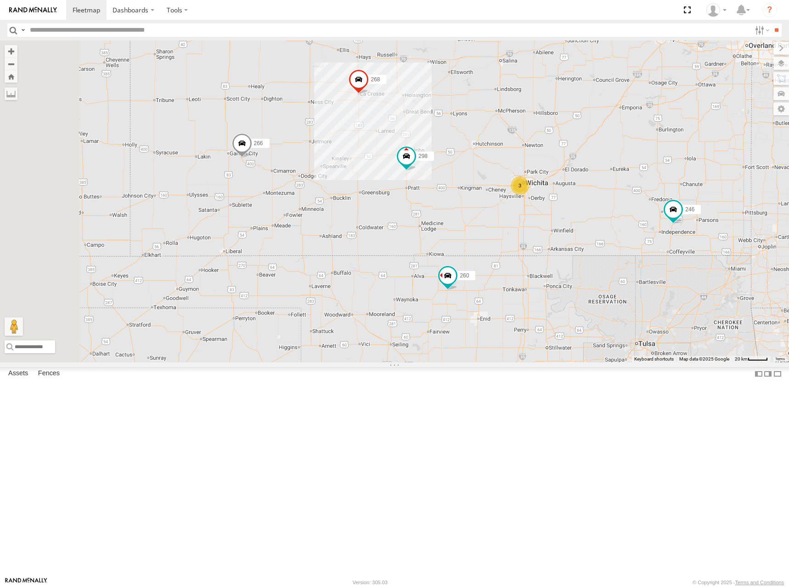
drag, startPoint x: 528, startPoint y: 192, endPoint x: 652, endPoint y: 191, distance: 124.0
click at [652, 191] on div "246 298 296 268 266 260 3" at bounding box center [394, 201] width 789 height 322
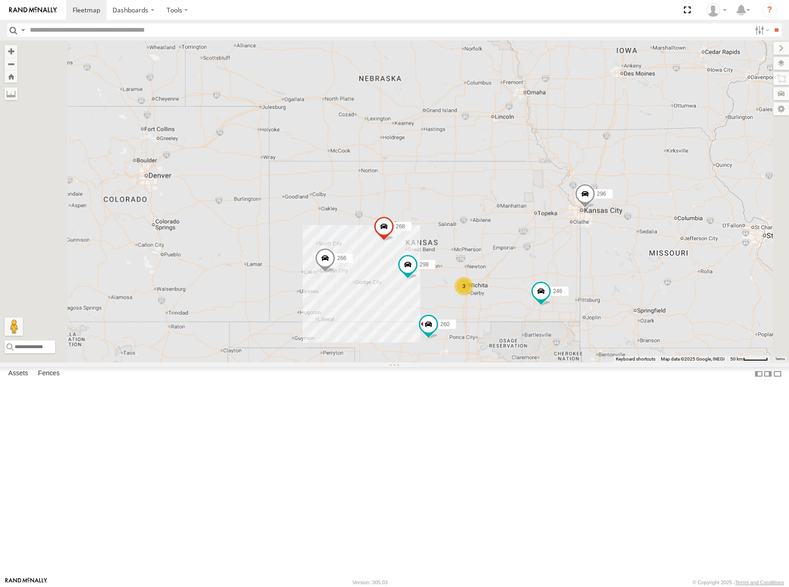
drag, startPoint x: 483, startPoint y: 332, endPoint x: 541, endPoint y: 317, distance: 59.8
click at [541, 317] on div "246 298 296 268 266 260 3" at bounding box center [394, 201] width 789 height 322
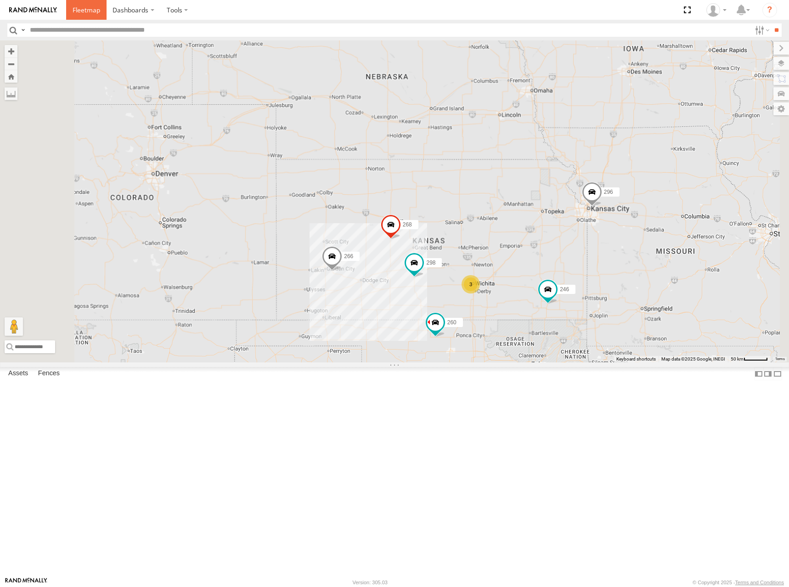
click at [87, 10] on span at bounding box center [87, 10] width 28 height 9
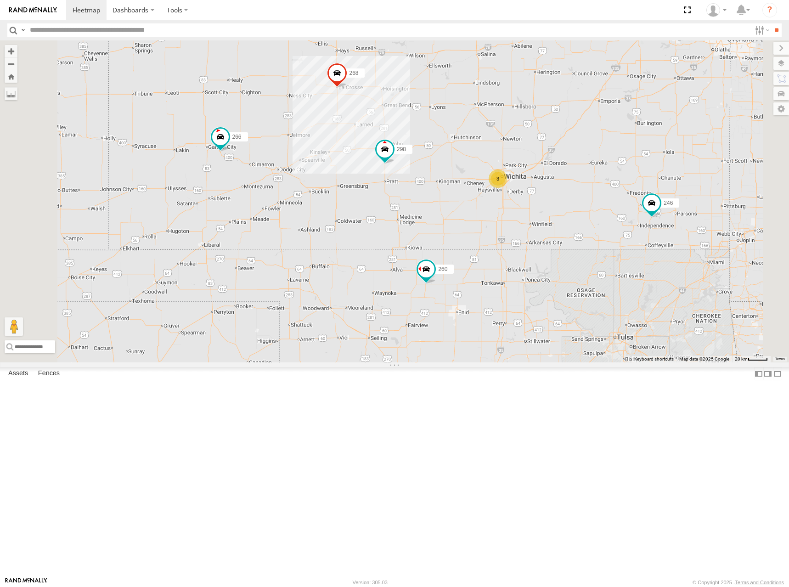
drag, startPoint x: 421, startPoint y: 288, endPoint x: 524, endPoint y: 230, distance: 117.7
click at [524, 230] on div "3 246 298 296 268 266 260" at bounding box center [394, 201] width 789 height 322
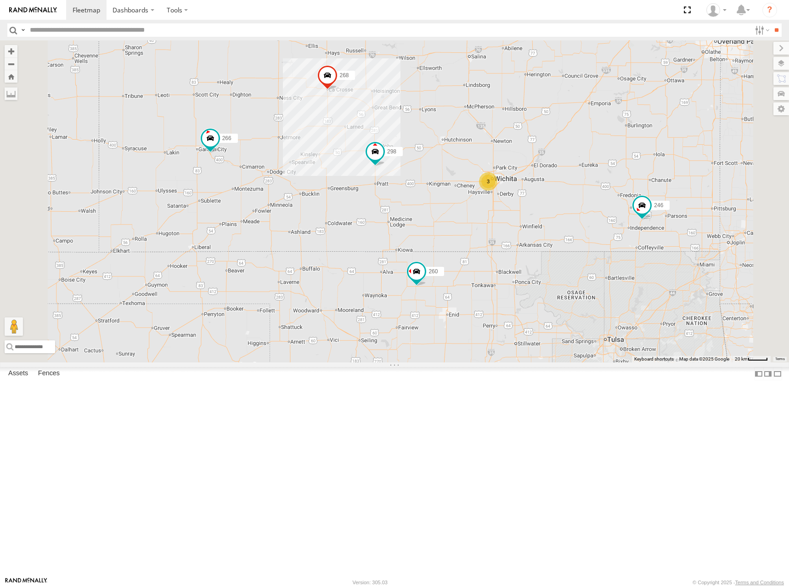
drag, startPoint x: 562, startPoint y: 325, endPoint x: 566, endPoint y: 317, distance: 8.4
click at [566, 317] on div "246 298 296 268 266 260 3" at bounding box center [394, 201] width 789 height 322
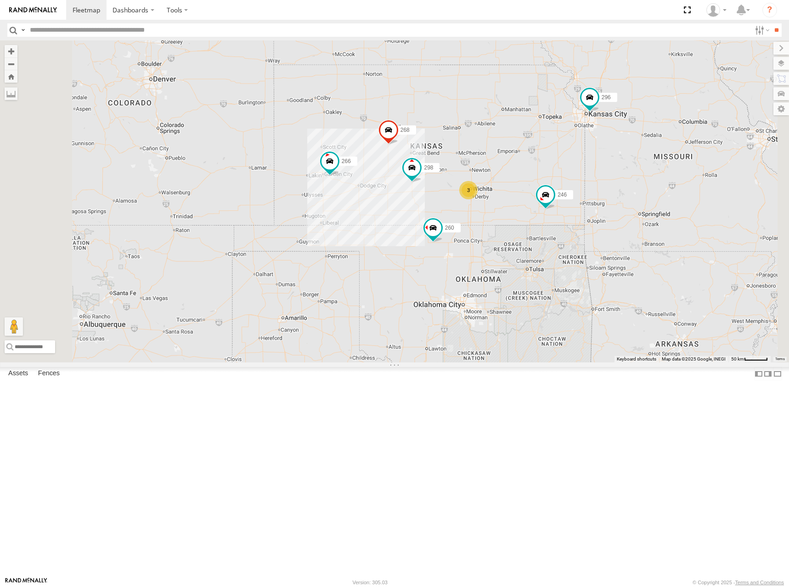
drag, startPoint x: 569, startPoint y: 250, endPoint x: 569, endPoint y: 239, distance: 11.0
click at [569, 239] on div "246 298 296 268 266 260 3" at bounding box center [394, 201] width 789 height 322
drag, startPoint x: 609, startPoint y: 187, endPoint x: 604, endPoint y: 199, distance: 13.2
click at [604, 199] on div "246 298 296 268 266 260 3" at bounding box center [394, 201] width 789 height 322
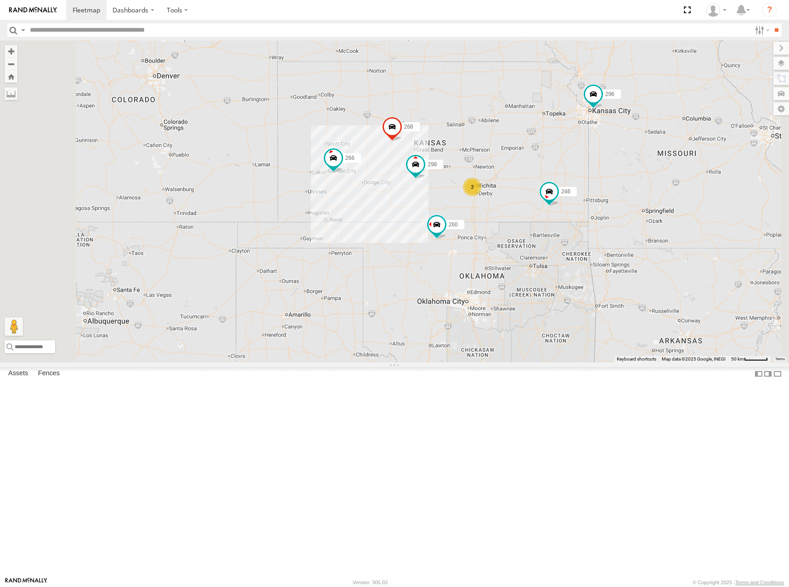
drag, startPoint x: 610, startPoint y: 197, endPoint x: 620, endPoint y: 192, distance: 10.7
click at [620, 192] on div "246 298 296 268 266 260 3" at bounding box center [394, 201] width 789 height 322
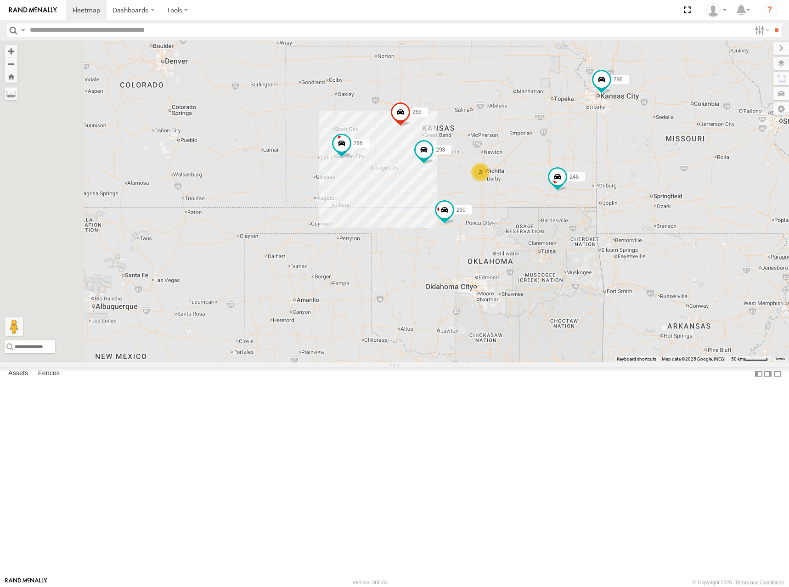
drag, startPoint x: 621, startPoint y: 401, endPoint x: 629, endPoint y: 385, distance: 17.7
click at [629, 362] on div "246 298 296 268 266 260 3" at bounding box center [394, 201] width 789 height 322
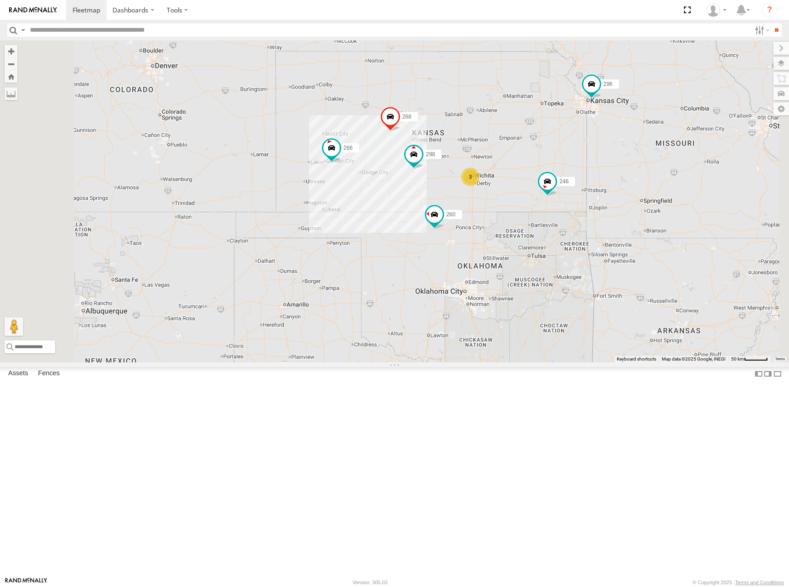
drag, startPoint x: 640, startPoint y: 175, endPoint x: 629, endPoint y: 180, distance: 12.1
click at [629, 180] on div "246 298 296 268 266 260 3" at bounding box center [394, 201] width 789 height 322
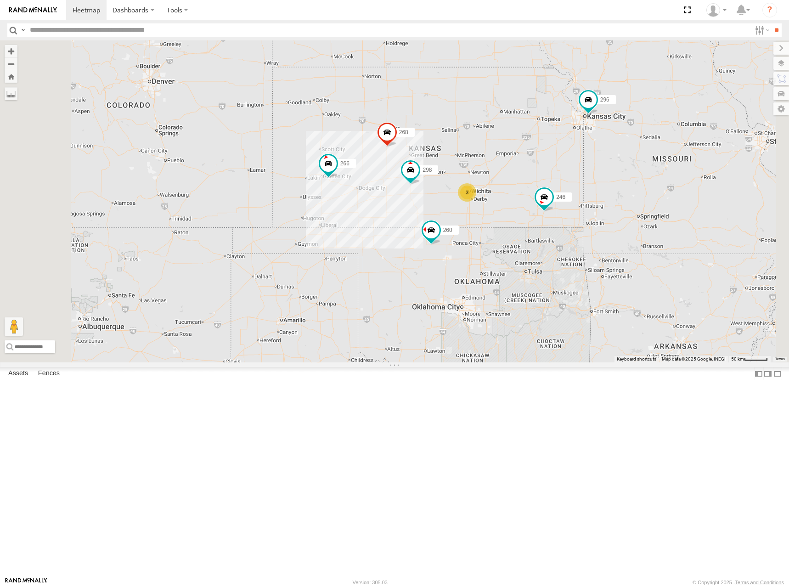
drag, startPoint x: 595, startPoint y: 173, endPoint x: 589, endPoint y: 188, distance: 16.7
click at [589, 188] on div "246 298 296 268 266 260 3" at bounding box center [394, 201] width 789 height 322
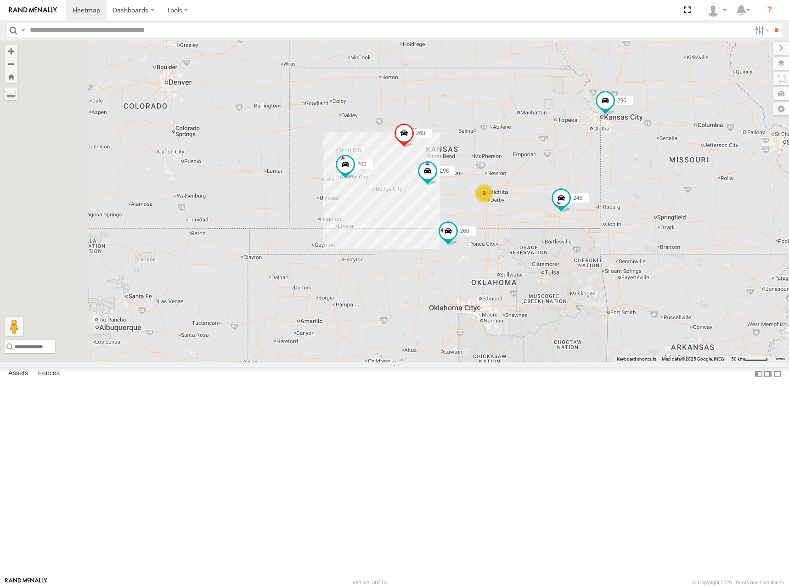
drag, startPoint x: 581, startPoint y: 202, endPoint x: 612, endPoint y: 199, distance: 31.9
click at [611, 200] on div "246 298 296 268 266 260 3" at bounding box center [394, 201] width 789 height 322
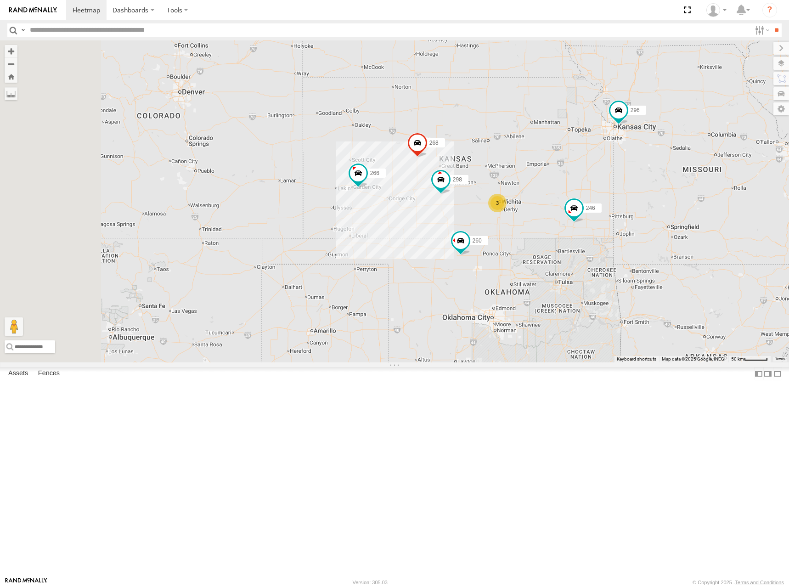
drag, startPoint x: 619, startPoint y: 179, endPoint x: 621, endPoint y: 194, distance: 15.3
click at [621, 194] on div "246 298 296 268 266 260 3" at bounding box center [394, 201] width 789 height 322
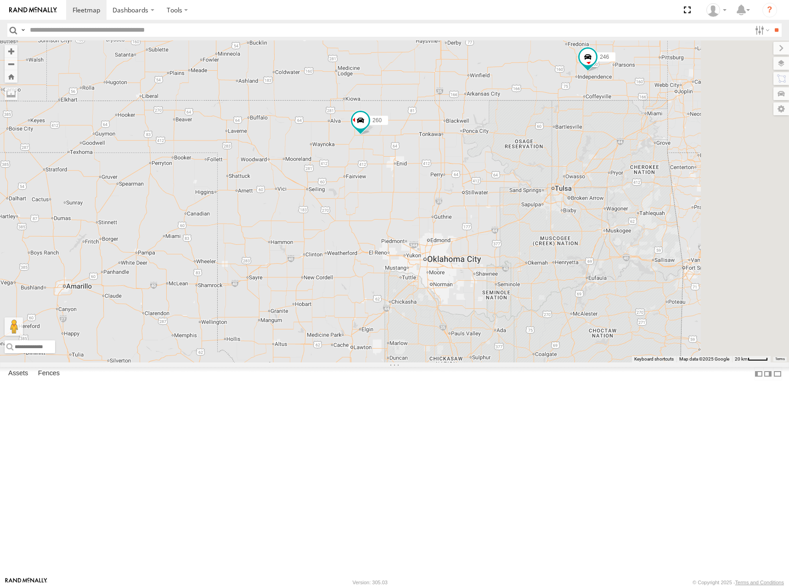
drag, startPoint x: 554, startPoint y: 316, endPoint x: 425, endPoint y: 109, distance: 243.7
click at [425, 109] on div "246 298 296 268 266 260 3" at bounding box center [394, 201] width 789 height 322
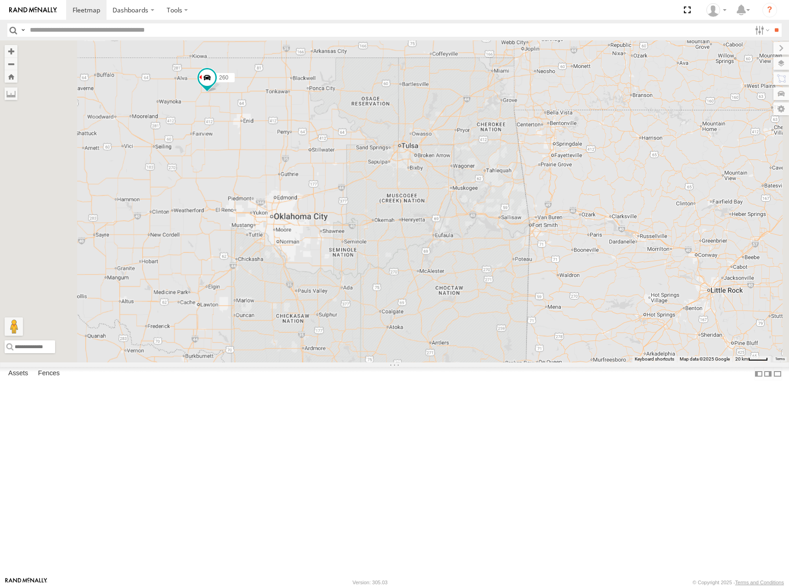
drag, startPoint x: 466, startPoint y: 93, endPoint x: 505, endPoint y: 182, distance: 96.9
click at [505, 182] on div "246 298 296 268 266 260" at bounding box center [394, 201] width 789 height 322
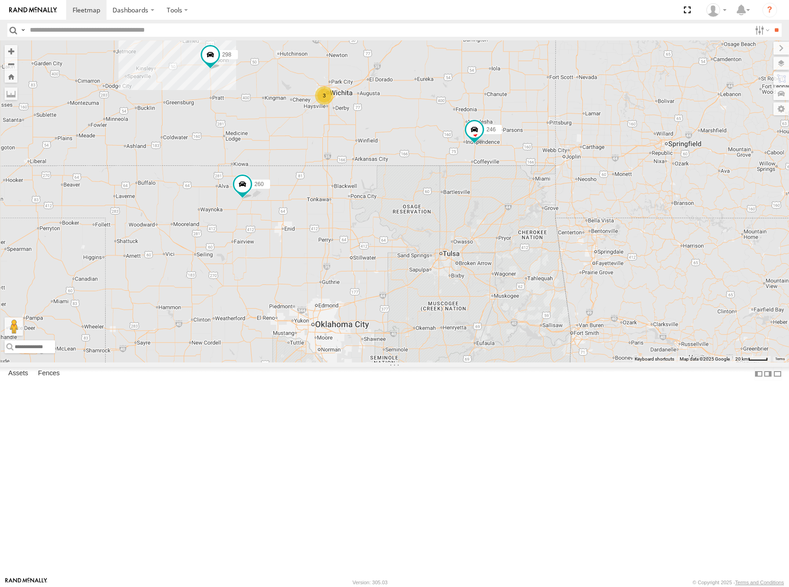
drag, startPoint x: 511, startPoint y: 214, endPoint x: 515, endPoint y: 262, distance: 48.4
click at [515, 262] on div "246 298 296 268 260 3" at bounding box center [394, 201] width 789 height 322
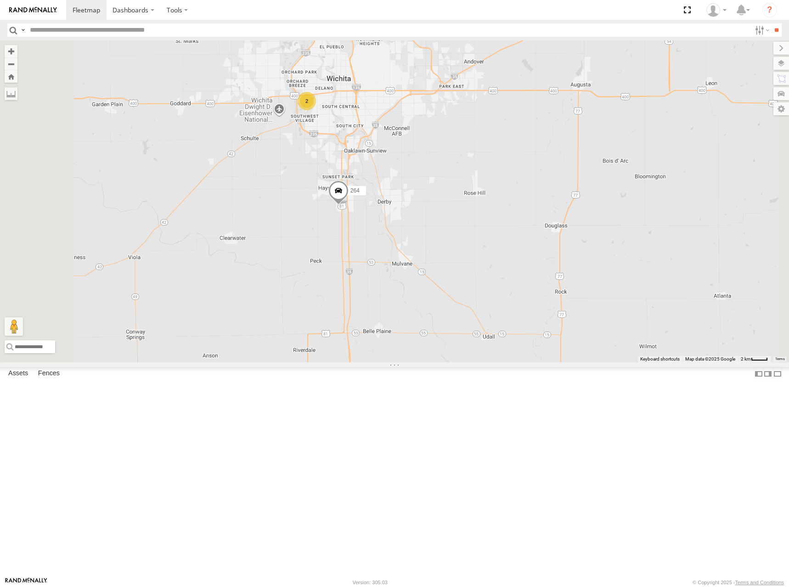
drag, startPoint x: 463, startPoint y: 194, endPoint x: 497, endPoint y: 275, distance: 87.9
click at [501, 276] on div "246 298 296 268 260 264 2" at bounding box center [394, 201] width 789 height 322
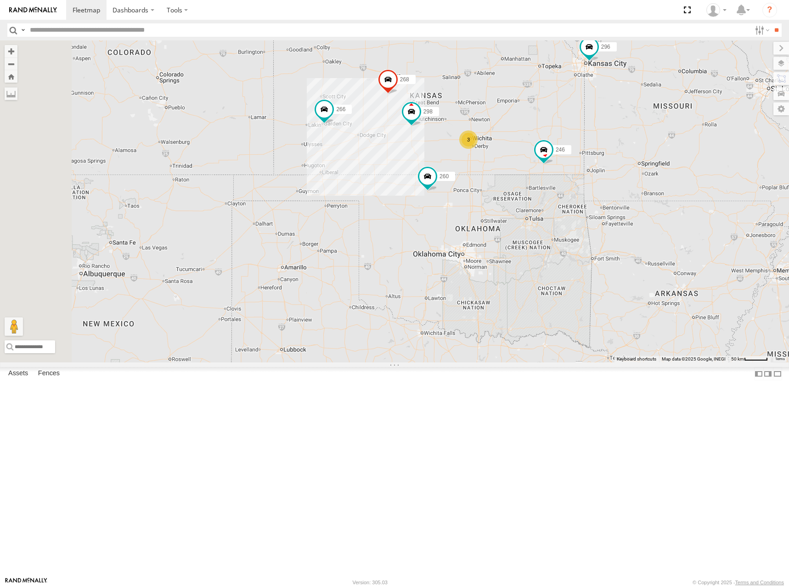
drag, startPoint x: 384, startPoint y: 139, endPoint x: 579, endPoint y: 153, distance: 196.2
click at [577, 150] on div "246 298 296 268 260 3 266" at bounding box center [394, 201] width 789 height 322
drag, startPoint x: 598, startPoint y: 169, endPoint x: 606, endPoint y: 181, distance: 14.3
click at [606, 181] on div "246 298 296 268 266 260 3" at bounding box center [394, 201] width 789 height 322
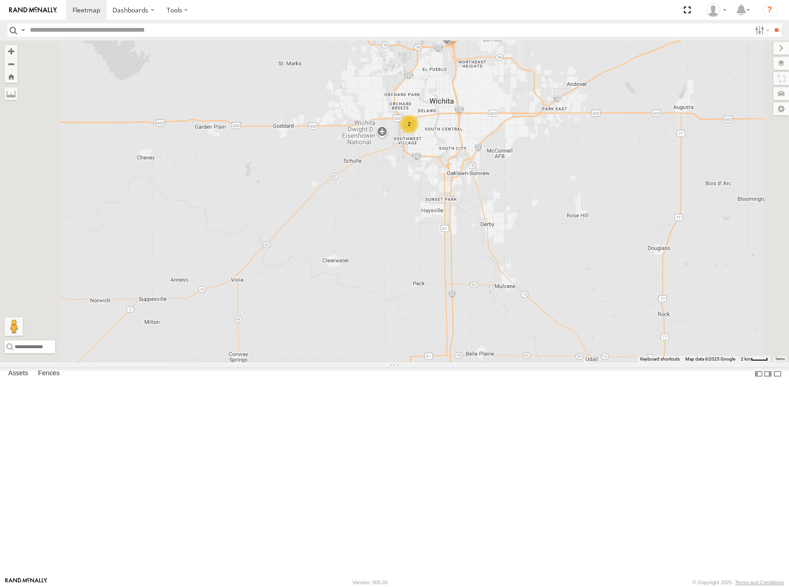
drag, startPoint x: 580, startPoint y: 197, endPoint x: 580, endPoint y: 212, distance: 14.7
click at [580, 212] on div "246 298 296 268 266 260 264 2" at bounding box center [394, 201] width 789 height 322
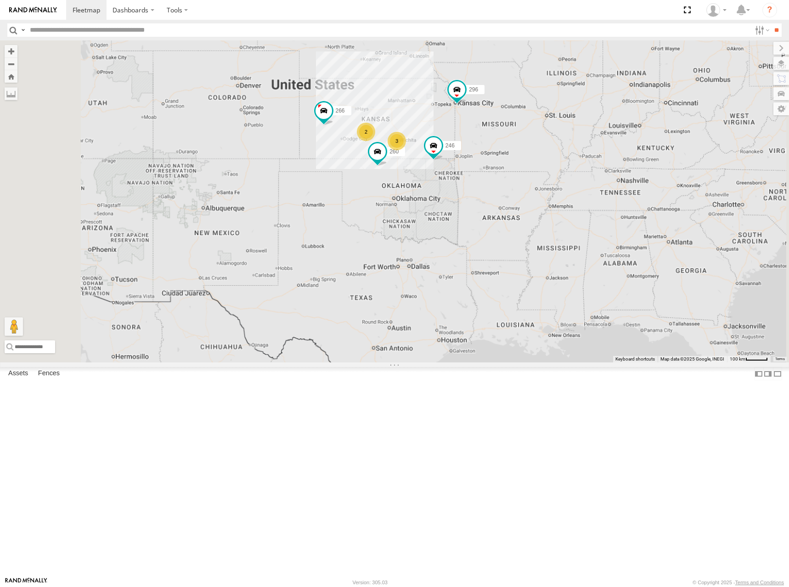
drag, startPoint x: 504, startPoint y: 173, endPoint x: 508, endPoint y: 179, distance: 7.2
click at [508, 179] on div "246 296 266 260 3 2" at bounding box center [394, 201] width 789 height 322
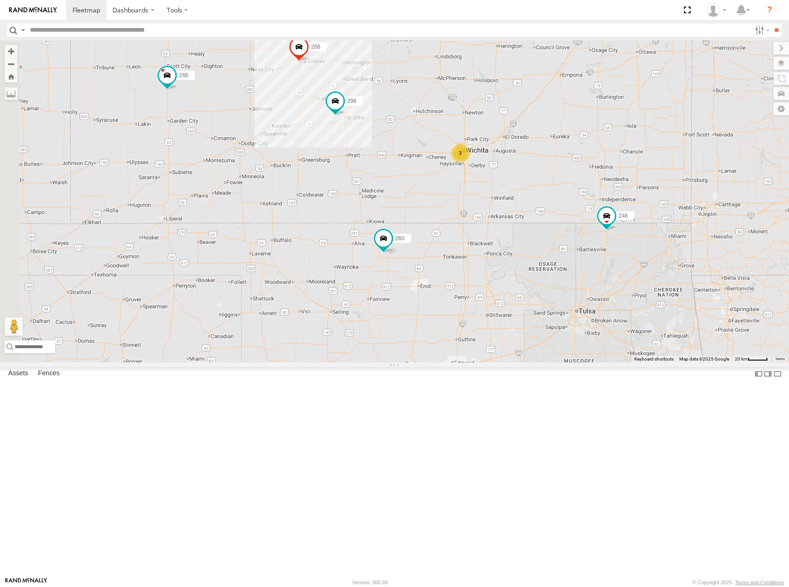
drag, startPoint x: 478, startPoint y: 286, endPoint x: 592, endPoint y: 263, distance: 116.2
click at [592, 263] on div "246 296 266 260 3 298 268" at bounding box center [394, 201] width 789 height 322
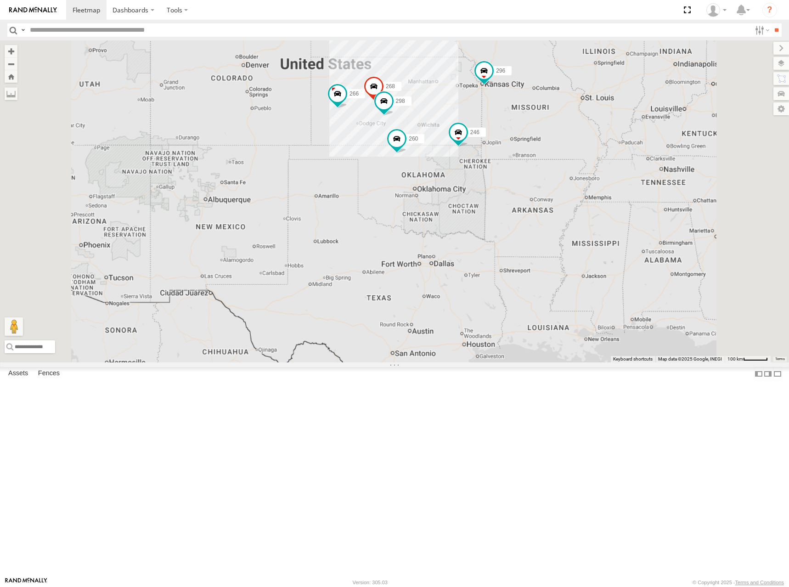
drag, startPoint x: 523, startPoint y: 121, endPoint x: 530, endPoint y: 169, distance: 48.8
click at [530, 169] on div "246 296 266 260 298 268" at bounding box center [394, 201] width 789 height 322
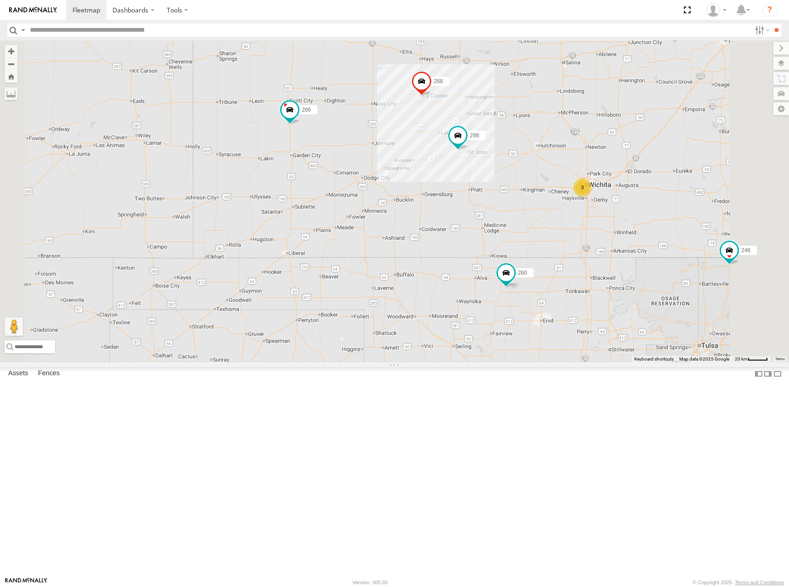
drag, startPoint x: 494, startPoint y: 181, endPoint x: 488, endPoint y: 191, distance: 11.2
click at [488, 191] on div "246 296 266 260 3 298 268" at bounding box center [394, 201] width 789 height 322
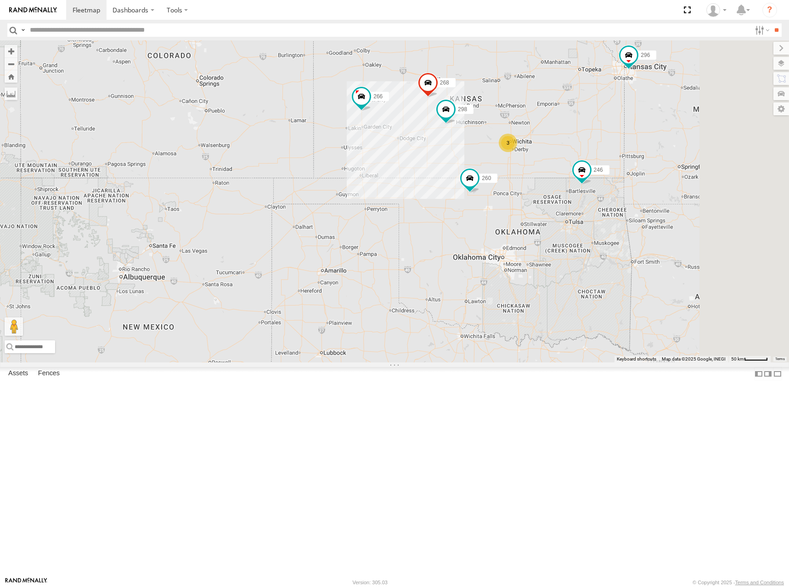
drag, startPoint x: 729, startPoint y: 199, endPoint x: 698, endPoint y: 205, distance: 31.4
click at [698, 205] on div "246 296 266 260 298 268 3" at bounding box center [394, 201] width 789 height 322
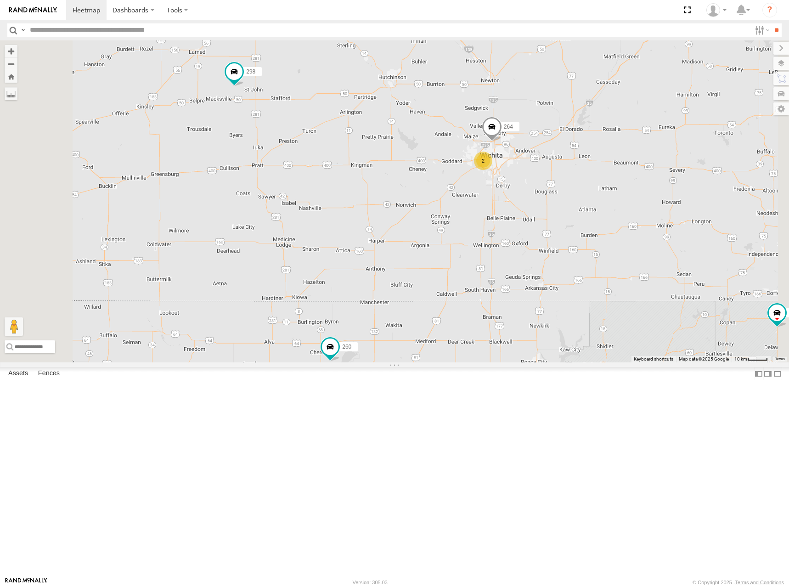
drag, startPoint x: 615, startPoint y: 242, endPoint x: 628, endPoint y: 253, distance: 17.6
click at [628, 253] on div "246 296 266 260 298 268 2 264" at bounding box center [394, 201] width 789 height 322
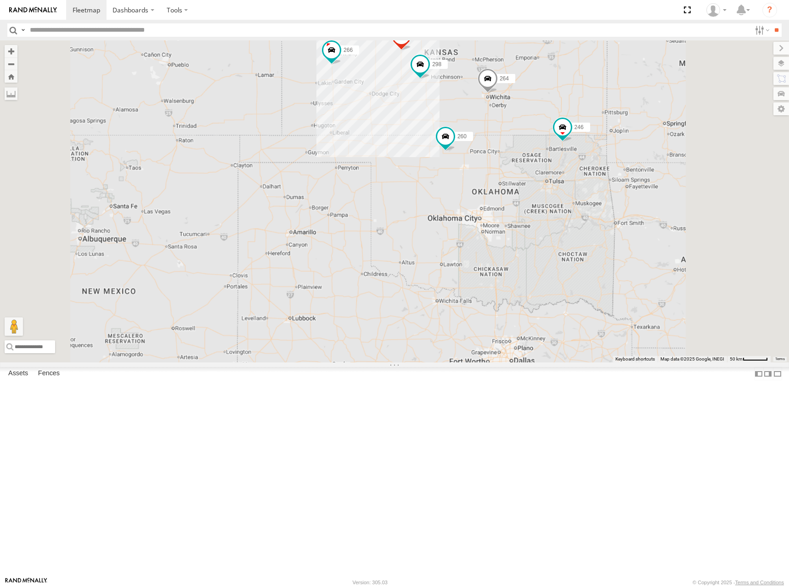
drag, startPoint x: 586, startPoint y: 115, endPoint x: 580, endPoint y: 153, distance: 38.1
click at [580, 153] on div "246 296 266 260 298 268 264" at bounding box center [394, 201] width 789 height 322
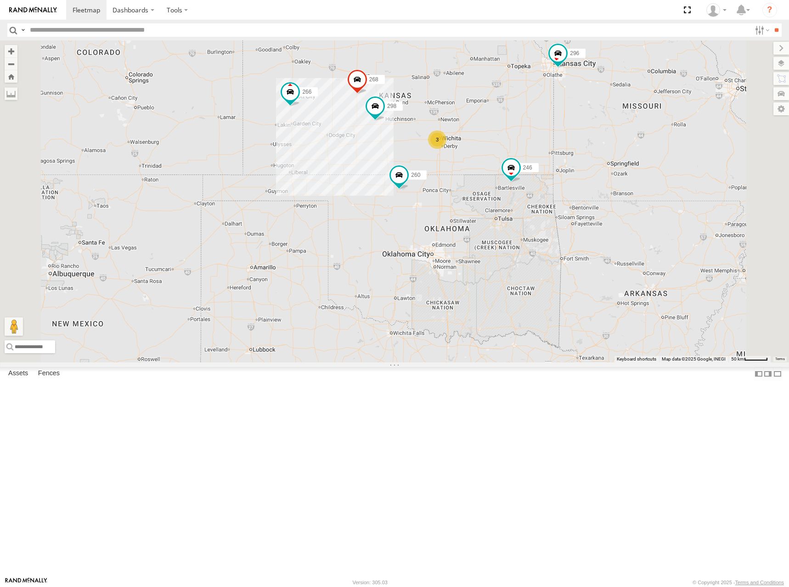
drag, startPoint x: 634, startPoint y: 170, endPoint x: 593, endPoint y: 193, distance: 47.1
click at [593, 193] on div "246 296 266 260 298 268 3" at bounding box center [394, 201] width 789 height 322
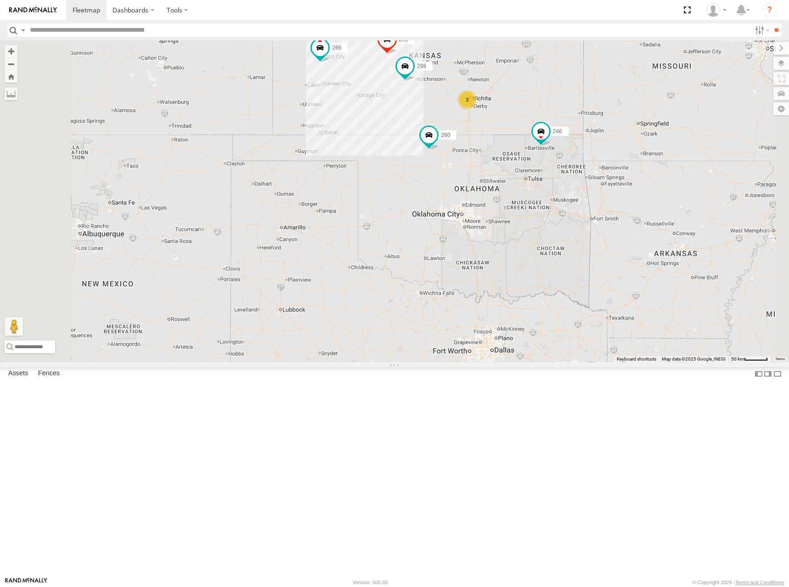
drag, startPoint x: 377, startPoint y: 112, endPoint x: 376, endPoint y: 104, distance: 7.9
click at [376, 104] on div "246 298 296 268 266 260 3" at bounding box center [394, 201] width 789 height 322
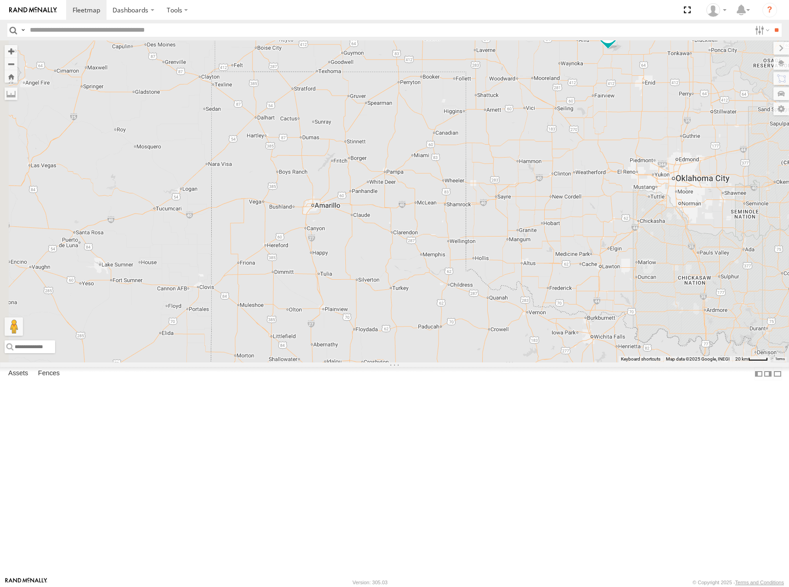
drag, startPoint x: 416, startPoint y: 328, endPoint x: 461, endPoint y: 321, distance: 45.0
click at [461, 321] on div "246 298 296 268 266 260 3" at bounding box center [394, 201] width 789 height 322
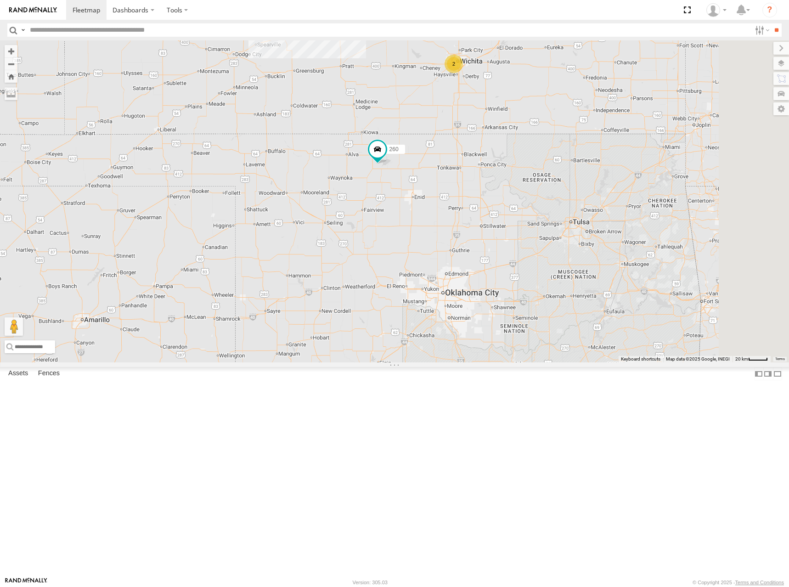
drag, startPoint x: 600, startPoint y: 264, endPoint x: 323, endPoint y: 398, distance: 307.6
click at [323, 362] on div "260 2" at bounding box center [394, 201] width 789 height 322
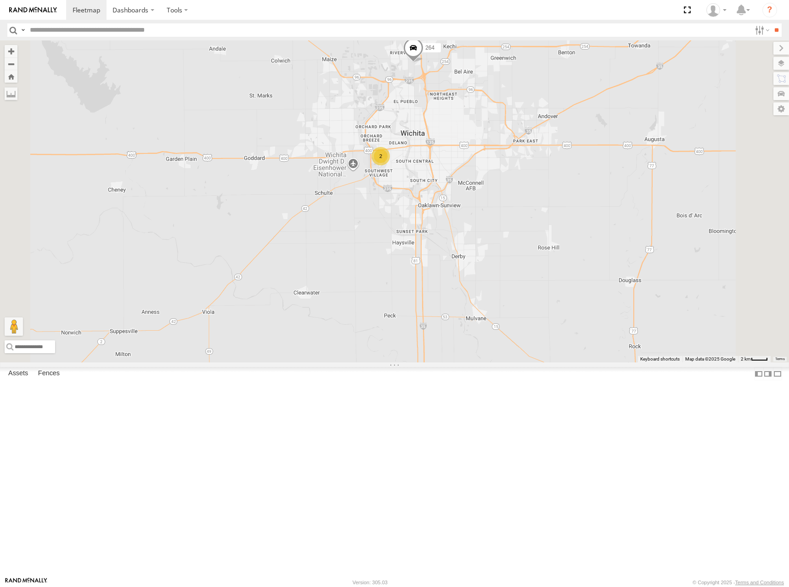
drag, startPoint x: 553, startPoint y: 158, endPoint x: 554, endPoint y: 265, distance: 107.0
click at [554, 265] on div "260 246 298 296 268 2 264" at bounding box center [394, 201] width 789 height 322
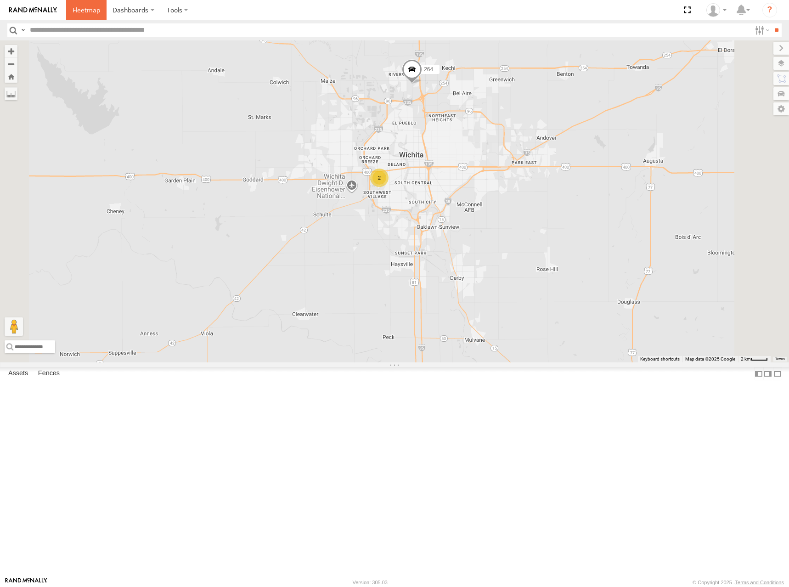
click at [79, 7] on span at bounding box center [87, 10] width 28 height 9
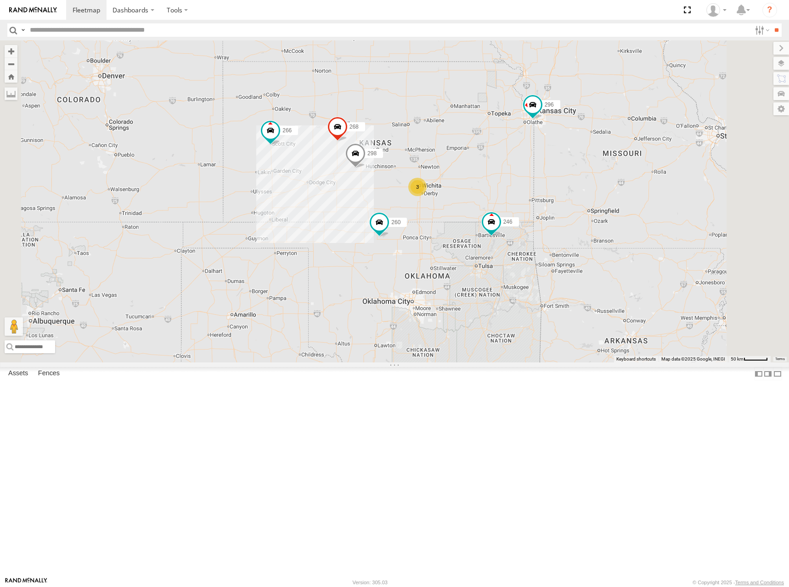
drag, startPoint x: 563, startPoint y: 295, endPoint x: 570, endPoint y: 269, distance: 27.5
click at [570, 269] on div "3 246 298 296 268 266 260" at bounding box center [394, 201] width 789 height 322
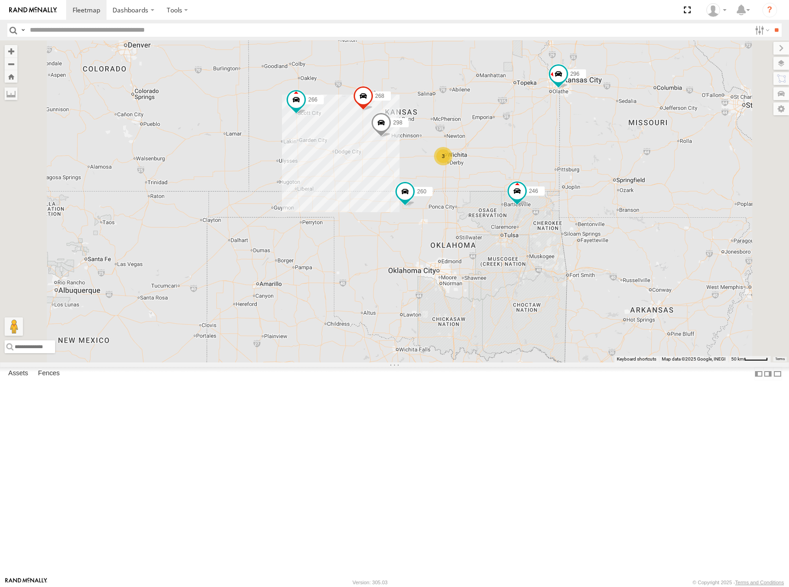
drag, startPoint x: 537, startPoint y: 188, endPoint x: 557, endPoint y: 198, distance: 23.0
click at [557, 198] on div "246 298 296 268 266 260 3" at bounding box center [394, 201] width 789 height 322
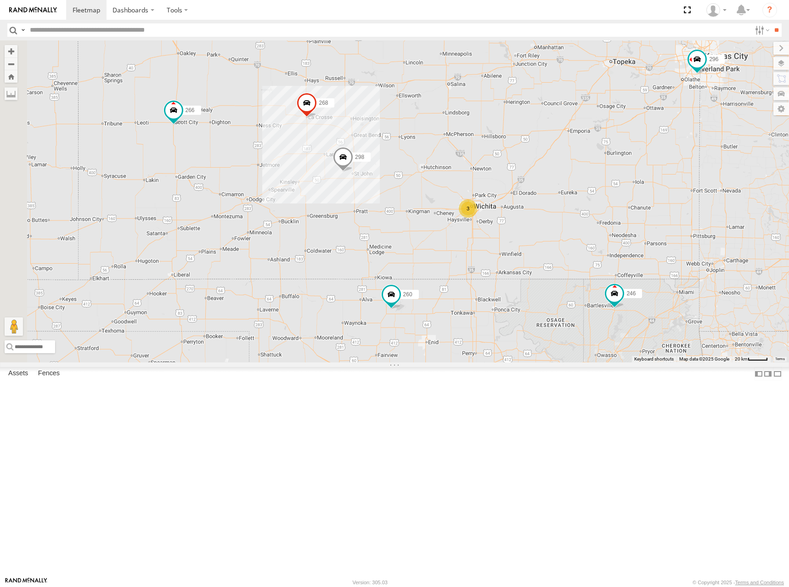
drag, startPoint x: 619, startPoint y: 213, endPoint x: 653, endPoint y: 209, distance: 34.1
click at [653, 209] on div "246 298 296 268 266 260 3" at bounding box center [394, 201] width 789 height 322
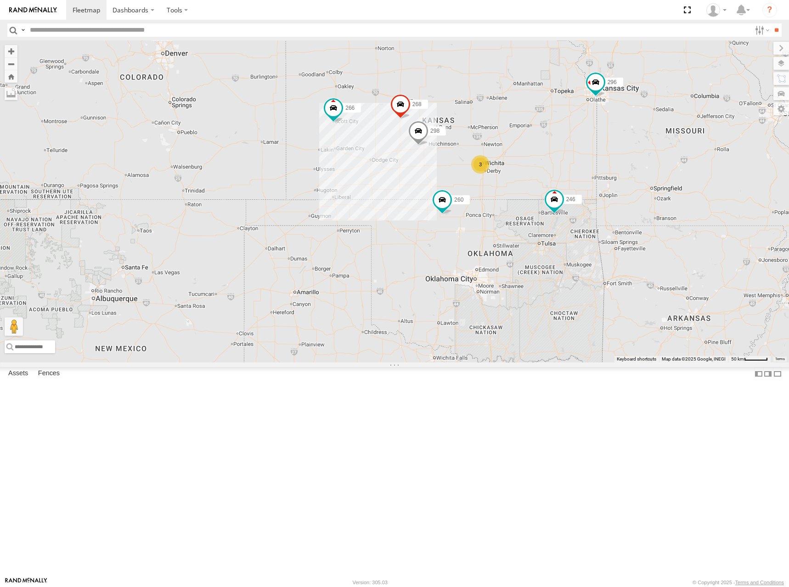
drag, startPoint x: 670, startPoint y: 202, endPoint x: 606, endPoint y: 215, distance: 65.1
click at [606, 215] on div "246 298 296 268 266 260 3" at bounding box center [394, 201] width 789 height 322
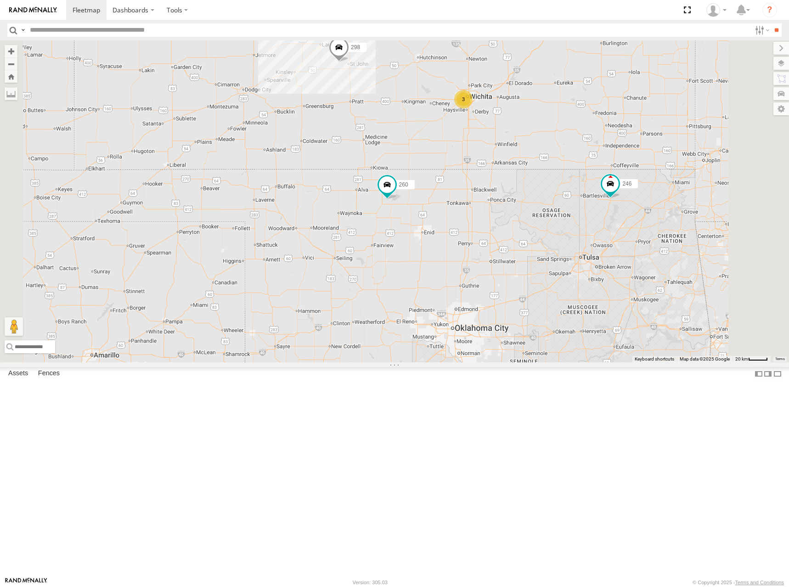
drag, startPoint x: 571, startPoint y: 278, endPoint x: 605, endPoint y: 280, distance: 34.5
click at [605, 280] on div "246 298 296 268 266 260 3" at bounding box center [394, 201] width 789 height 322
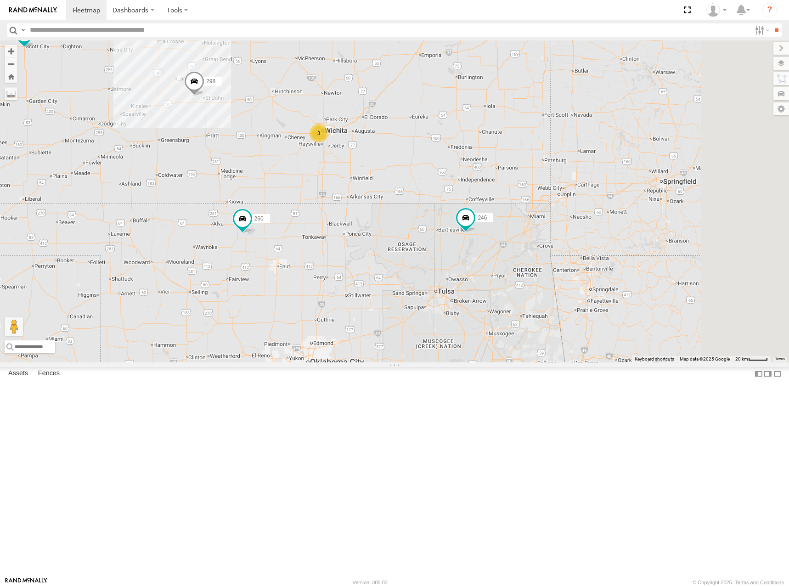
drag, startPoint x: 592, startPoint y: 138, endPoint x: 477, endPoint y: 178, distance: 121.3
click at [443, 174] on div "246 298 296 268 266 260 3" at bounding box center [394, 201] width 789 height 322
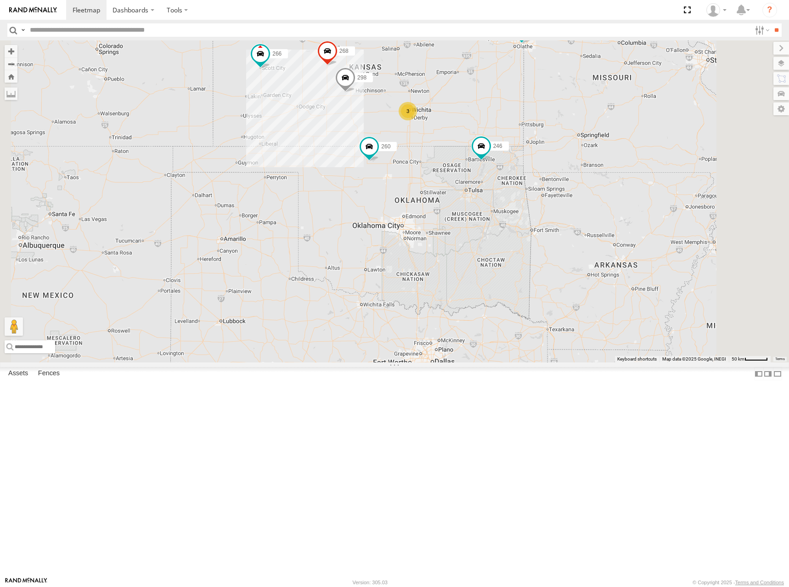
drag, startPoint x: 549, startPoint y: 166, endPoint x: 606, endPoint y: 186, distance: 60.9
click at [606, 186] on div "246 298 296 268 266 260 3" at bounding box center [394, 201] width 789 height 322
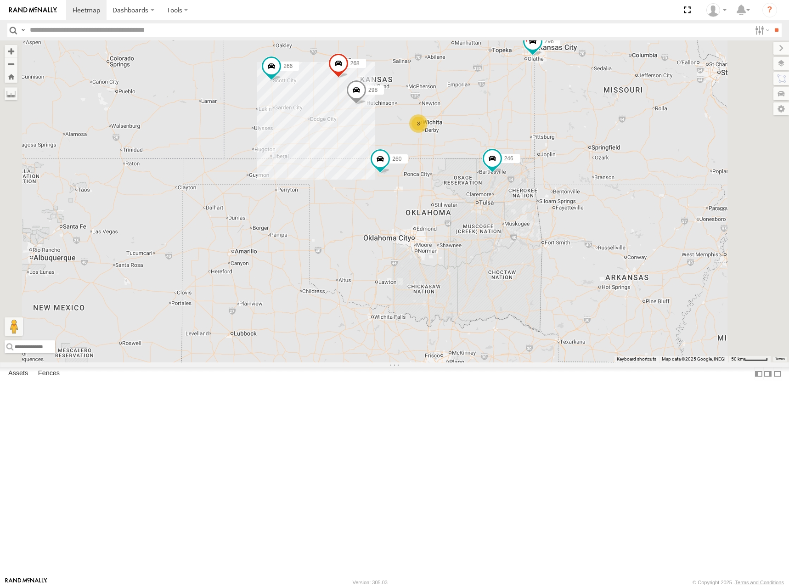
drag, startPoint x: 526, startPoint y: 131, endPoint x: 527, endPoint y: 138, distance: 7.0
click at [527, 138] on div "246 298 296 268 266 260 3" at bounding box center [394, 201] width 789 height 322
drag, startPoint x: 565, startPoint y: 215, endPoint x: 571, endPoint y: 204, distance: 12.1
click at [571, 204] on div "246 298 296 268 266 260 3" at bounding box center [394, 201] width 789 height 322
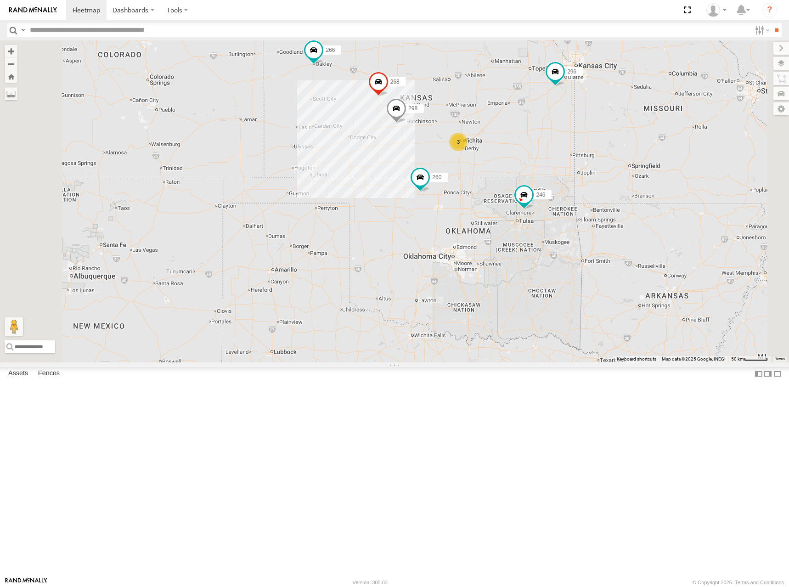
drag, startPoint x: 576, startPoint y: 191, endPoint x: 587, endPoint y: 189, distance: 10.8
click at [587, 189] on div "246 298 296 268 266 260 3" at bounding box center [394, 201] width 789 height 322
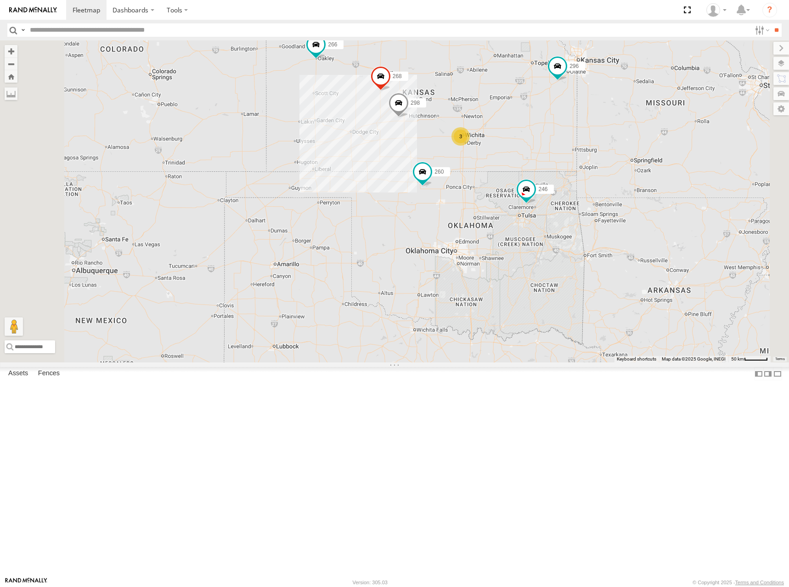
drag, startPoint x: 587, startPoint y: 184, endPoint x: 610, endPoint y: 167, distance: 28.6
click at [590, 175] on div "246 298 296 268 266 260 3" at bounding box center [394, 201] width 789 height 322
drag, startPoint x: 617, startPoint y: 213, endPoint x: 621, endPoint y: 218, distance: 6.0
click at [621, 218] on div "246 298 296 268 266 260 3" at bounding box center [394, 201] width 789 height 322
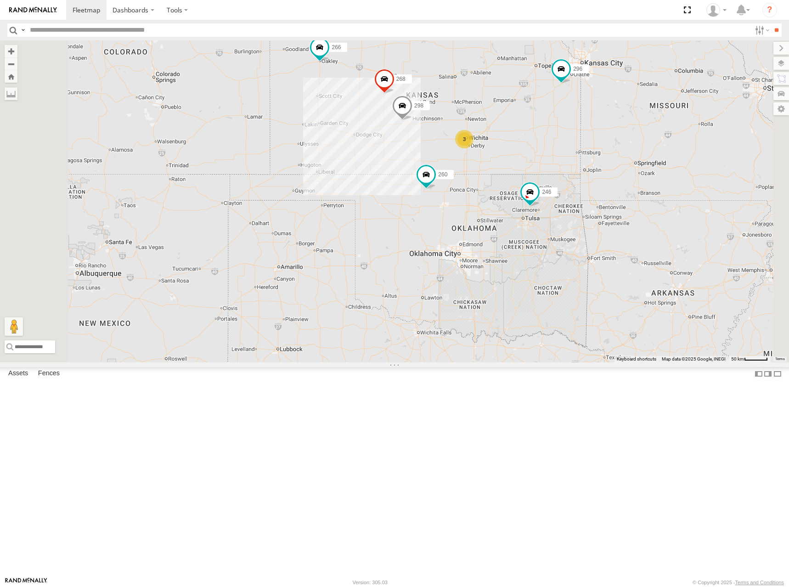
drag, startPoint x: 623, startPoint y: 184, endPoint x: 631, endPoint y: 171, distance: 15.4
click at [631, 171] on div "246 298 296 268 266 260 3" at bounding box center [394, 201] width 789 height 322
drag, startPoint x: 593, startPoint y: 164, endPoint x: 594, endPoint y: 183, distance: 18.4
click at [594, 183] on div "246 298 296 268 266 260 3" at bounding box center [394, 201] width 789 height 322
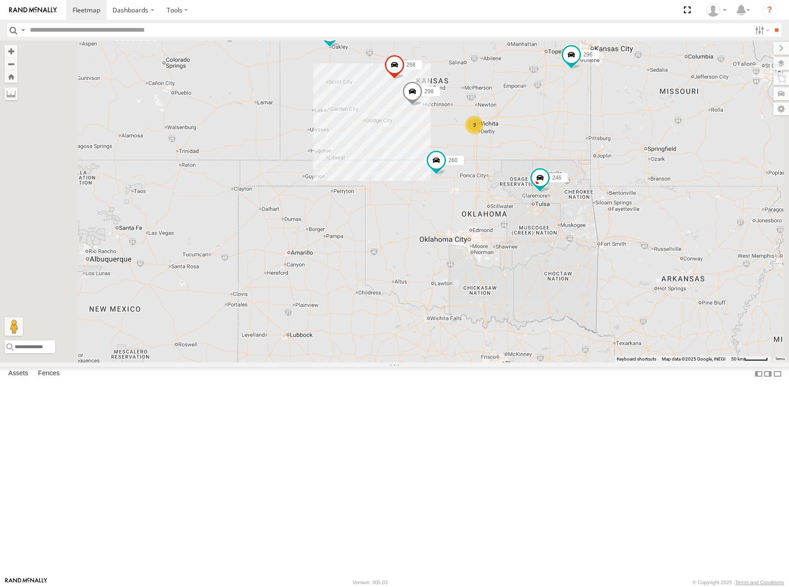
drag, startPoint x: 632, startPoint y: 238, endPoint x: 638, endPoint y: 229, distance: 10.6
click at [638, 229] on div "246 298 296 268 266 260 3" at bounding box center [394, 201] width 789 height 322
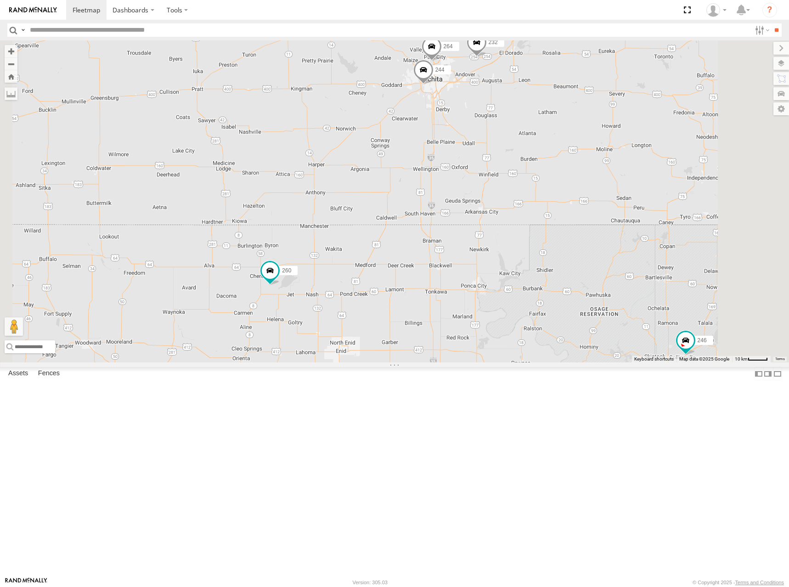
drag, startPoint x: 645, startPoint y: 226, endPoint x: 594, endPoint y: 228, distance: 51.5
click at [594, 227] on div "246 298 296 268 266 260 244 232 264" at bounding box center [394, 201] width 789 height 322
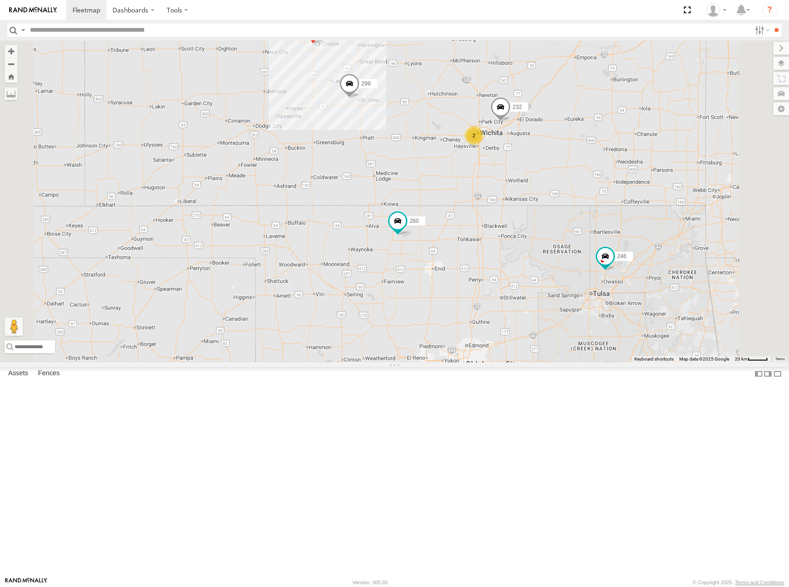
drag, startPoint x: 576, startPoint y: 141, endPoint x: 612, endPoint y: 171, distance: 46.7
click at [612, 171] on div "246 298 296 268 266 260 232 2" at bounding box center [394, 201] width 789 height 322
drag, startPoint x: 600, startPoint y: 174, endPoint x: 575, endPoint y: 175, distance: 24.8
click at [575, 175] on div "246 298 296 268 266 260 232 2" at bounding box center [394, 201] width 789 height 322
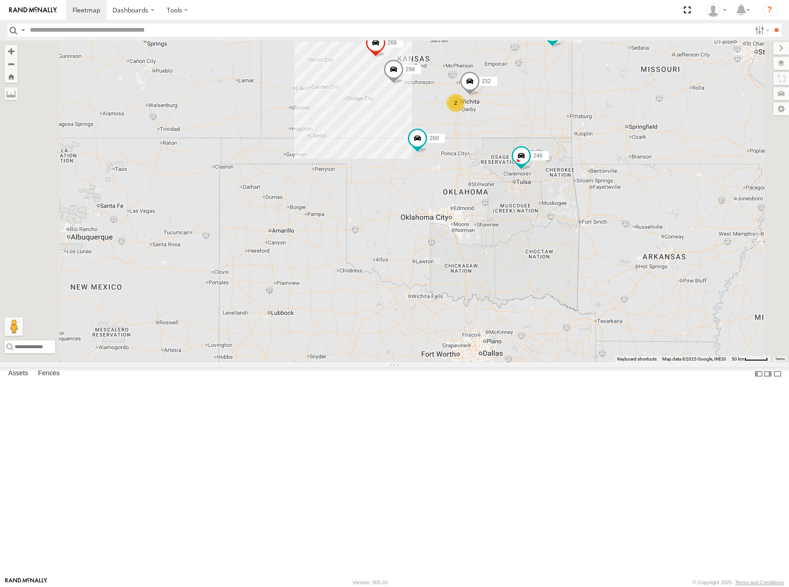
drag, startPoint x: 578, startPoint y: 147, endPoint x: 580, endPoint y: 156, distance: 8.9
click at [580, 156] on div "246 298 296 268 266 260 232 2" at bounding box center [394, 201] width 789 height 322
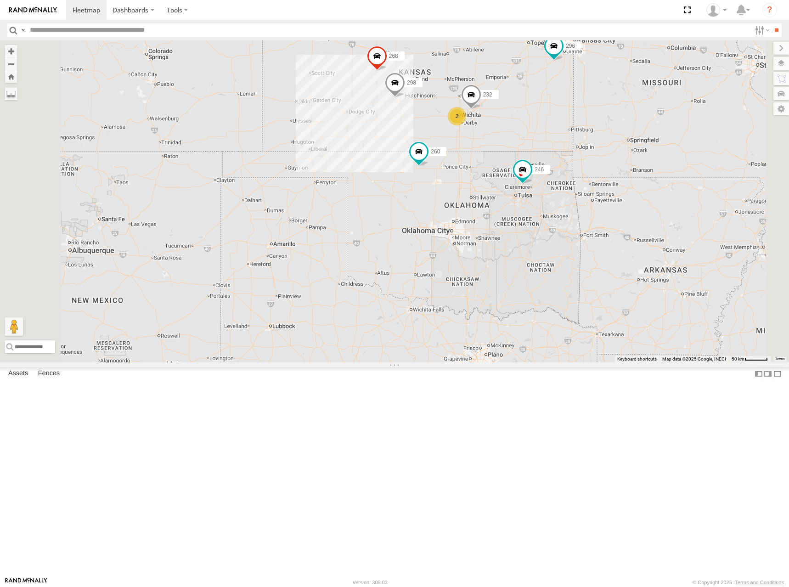
drag, startPoint x: 604, startPoint y: 149, endPoint x: 604, endPoint y: 153, distance: 4.6
click at [604, 153] on div "246 298 296 268 266 260 232 2" at bounding box center [394, 201] width 789 height 322
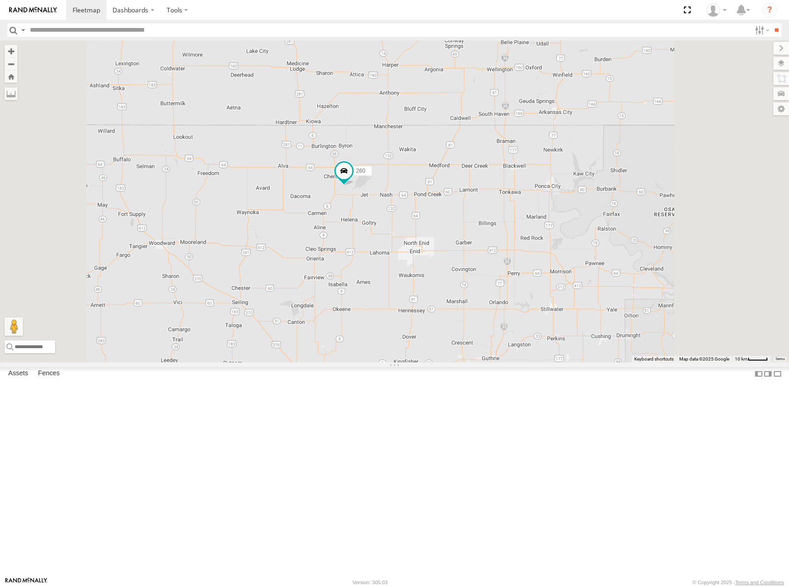
drag, startPoint x: 626, startPoint y: 171, endPoint x: 522, endPoint y: 326, distance: 186.4
click at [522, 326] on div "244 232 264 260" at bounding box center [394, 201] width 789 height 322
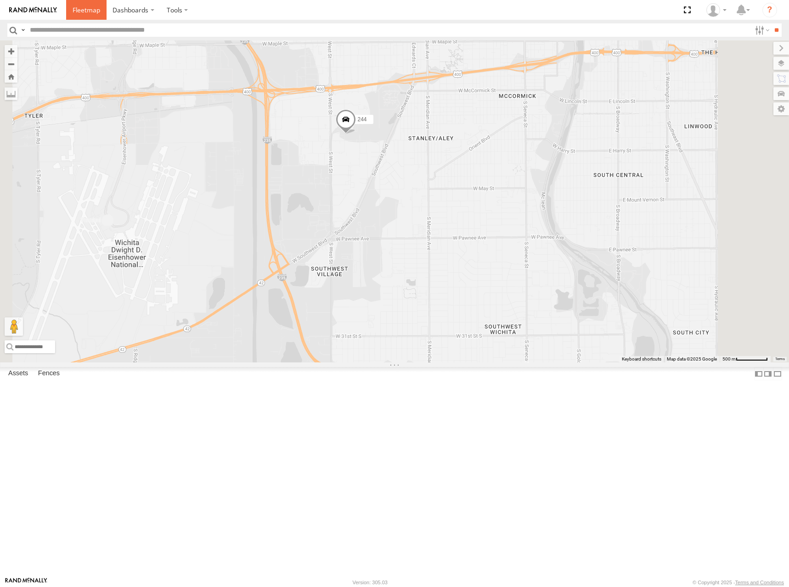
click at [85, 6] on span at bounding box center [87, 10] width 28 height 9
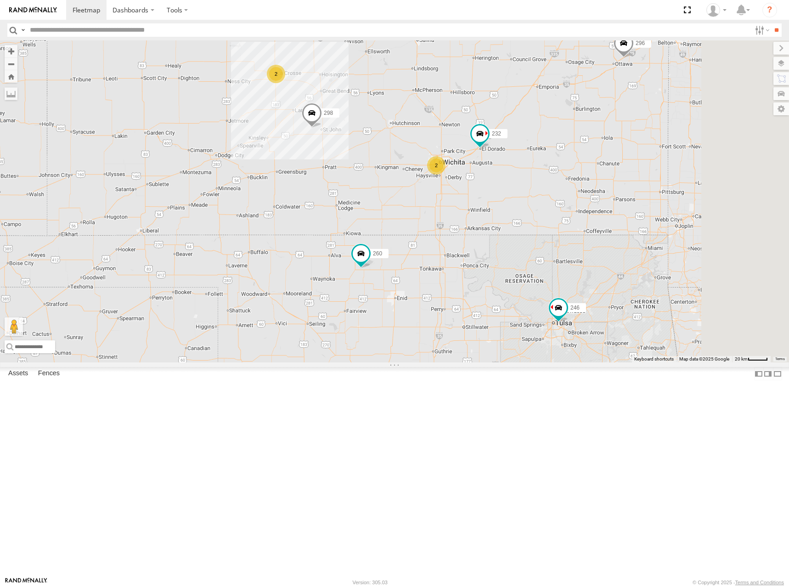
drag, startPoint x: 526, startPoint y: 187, endPoint x: 521, endPoint y: 165, distance: 23.2
click at [521, 165] on div "2 246 298 2 232 296 266 260" at bounding box center [394, 201] width 789 height 322
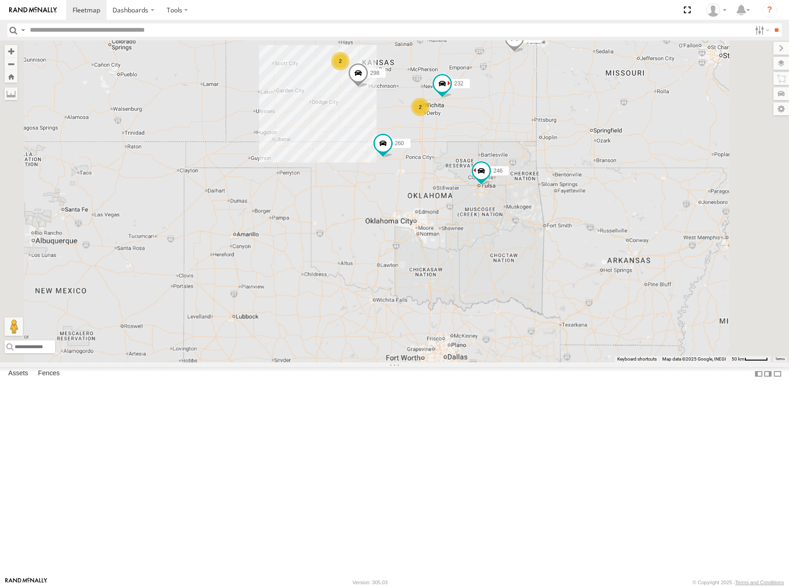
drag, startPoint x: 510, startPoint y: 135, endPoint x: 515, endPoint y: 163, distance: 28.5
click at [515, 163] on div "246 298 232 296 266 260 2 2" at bounding box center [394, 201] width 789 height 322
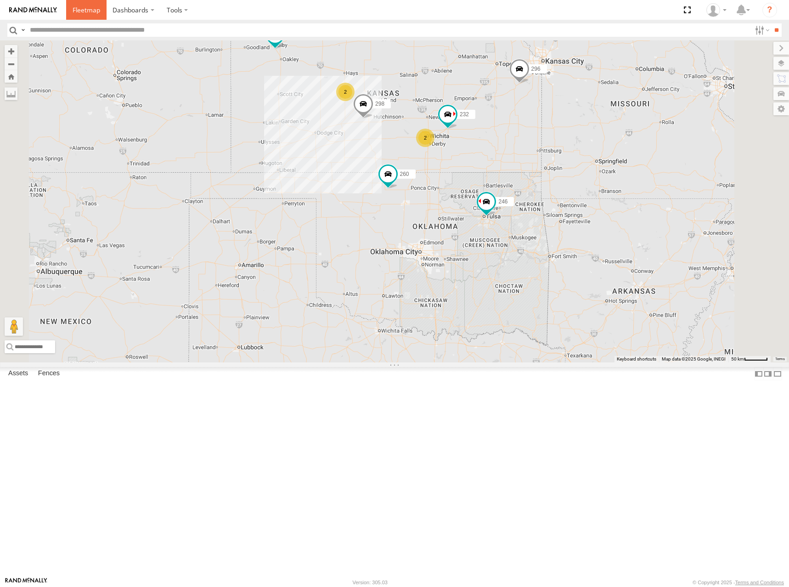
click at [79, 10] on span at bounding box center [87, 10] width 28 height 9
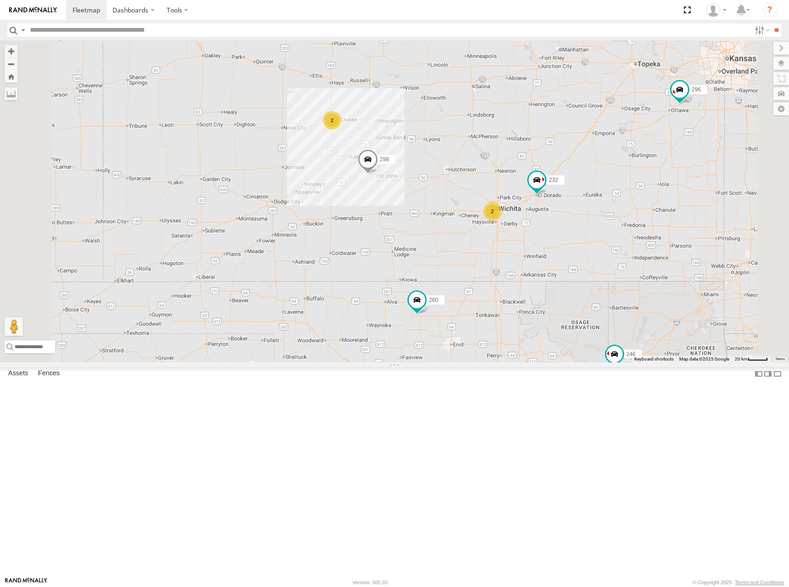
drag, startPoint x: 501, startPoint y: 208, endPoint x: 543, endPoint y: 208, distance: 42.7
click at [543, 208] on div "2 246 298 2 232 296 266 260" at bounding box center [394, 201] width 789 height 322
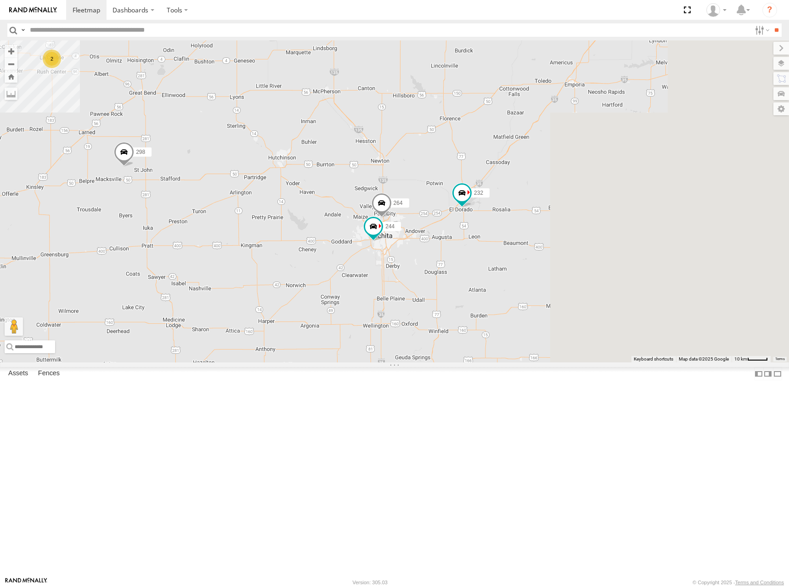
drag, startPoint x: 624, startPoint y: 276, endPoint x: 288, endPoint y: 199, distance: 344.8
click at [279, 198] on div "246 298 232 296 266 260 244 264 2" at bounding box center [394, 201] width 789 height 322
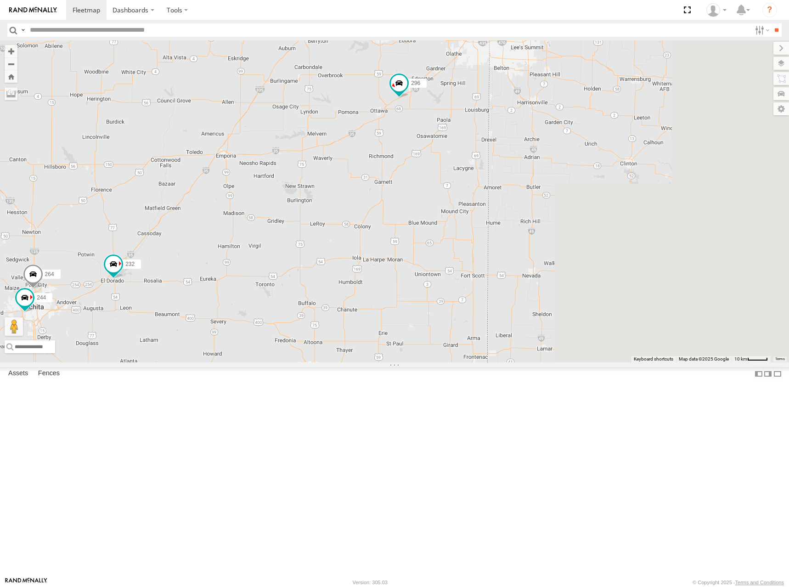
drag, startPoint x: 622, startPoint y: 150, endPoint x: 356, endPoint y: 230, distance: 277.6
click at [356, 230] on div "246 298 232 296 266 260 244 264 2" at bounding box center [394, 201] width 789 height 322
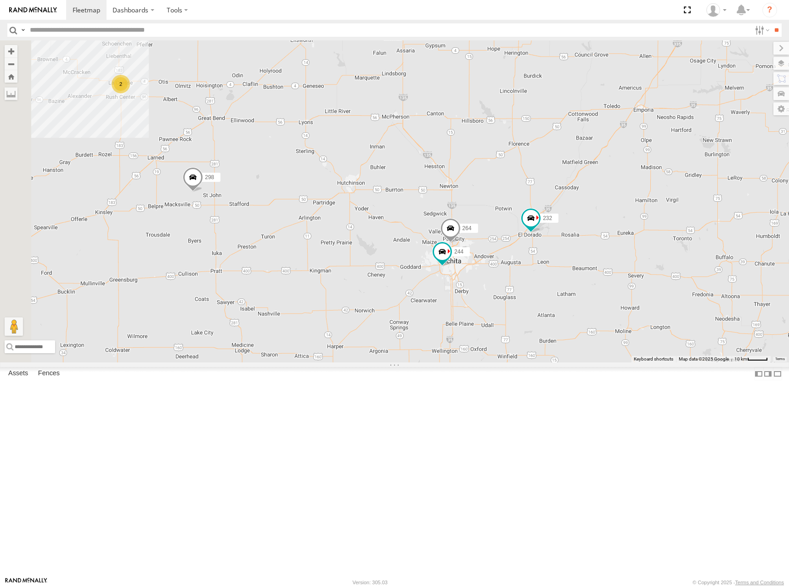
drag, startPoint x: 397, startPoint y: 273, endPoint x: 828, endPoint y: 220, distance: 434.7
click at [789, 220] on html "Dashboards" at bounding box center [394, 293] width 789 height 587
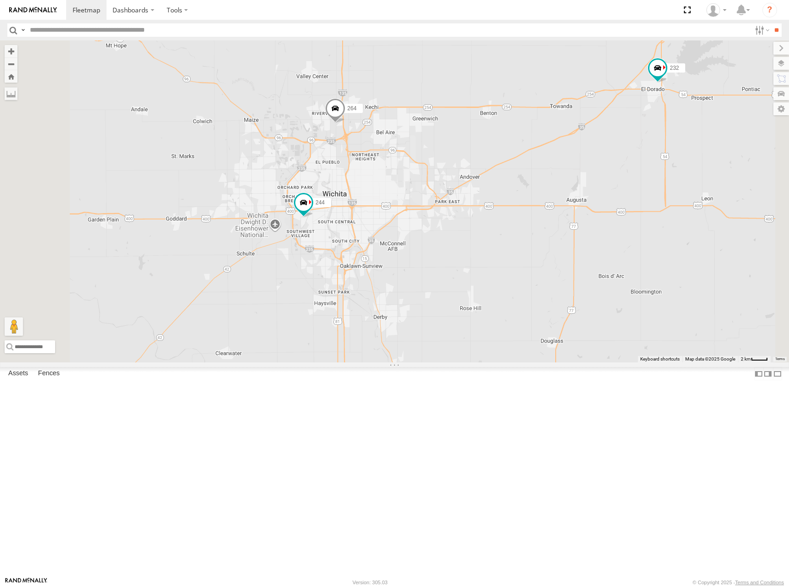
drag, startPoint x: 457, startPoint y: 339, endPoint x: 550, endPoint y: 336, distance: 93.7
click at [550, 336] on div "246 298 232 296 266 260 244 264" at bounding box center [394, 201] width 789 height 322
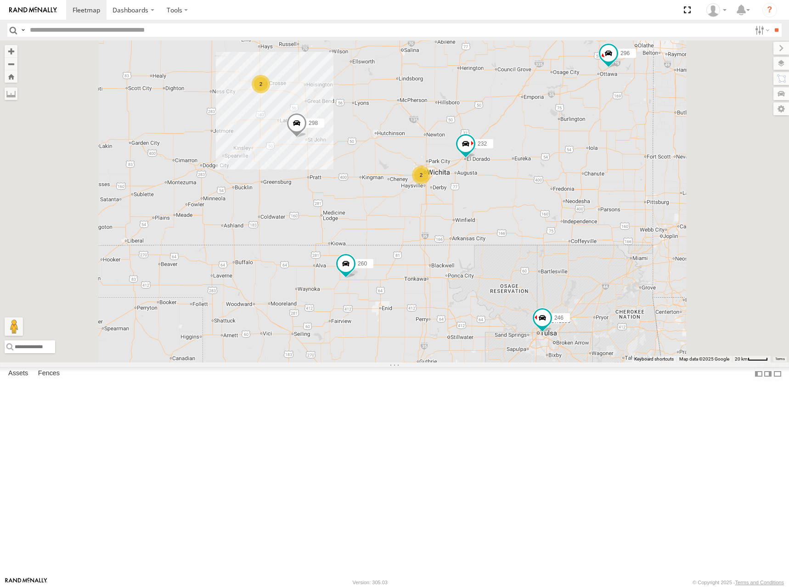
drag, startPoint x: 558, startPoint y: 368, endPoint x: 575, endPoint y: 270, distance: 99.3
click at [575, 270] on div "246 298 232 296 266 260 2 2" at bounding box center [394, 201] width 789 height 322
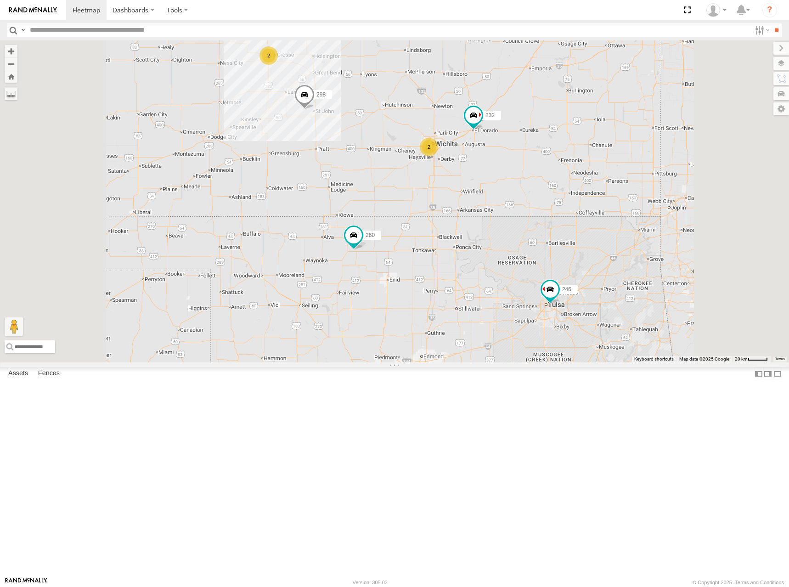
click at [628, 362] on div "246 298 232 296 266 260 2 2" at bounding box center [394, 201] width 789 height 322
drag, startPoint x: 466, startPoint y: 205, endPoint x: 470, endPoint y: 229, distance: 24.3
click at [470, 229] on div "246 298 232 296 266 260 2 2" at bounding box center [394, 201] width 789 height 322
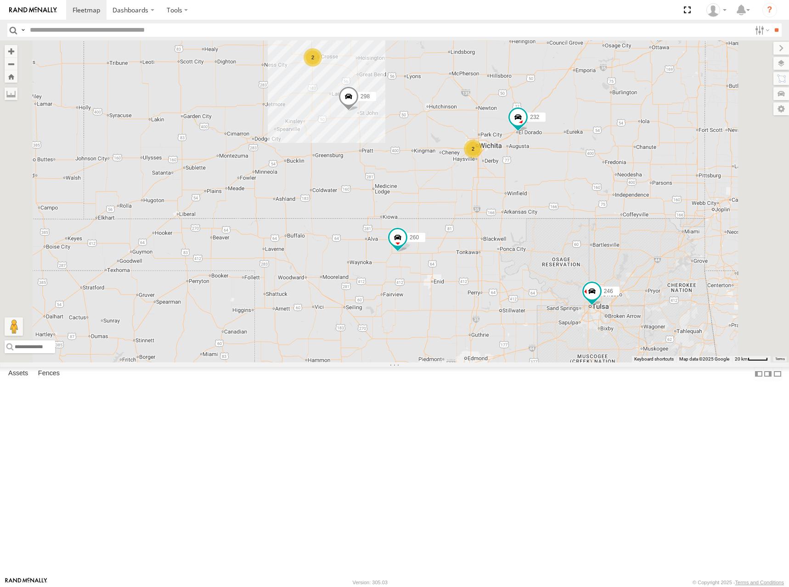
drag, startPoint x: 427, startPoint y: 266, endPoint x: 497, endPoint y: 272, distance: 69.7
click at [497, 273] on div "246 298 232 296 266 260 2 2" at bounding box center [394, 201] width 789 height 322
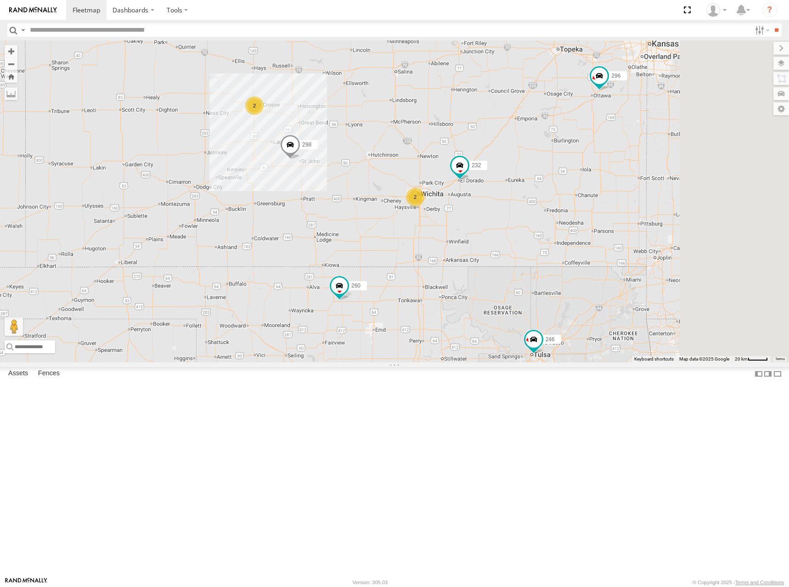
drag, startPoint x: 615, startPoint y: 251, endPoint x: 456, endPoint y: 277, distance: 161.0
click at [457, 277] on div "246 298 232 296 266 260 2 2" at bounding box center [394, 201] width 789 height 322
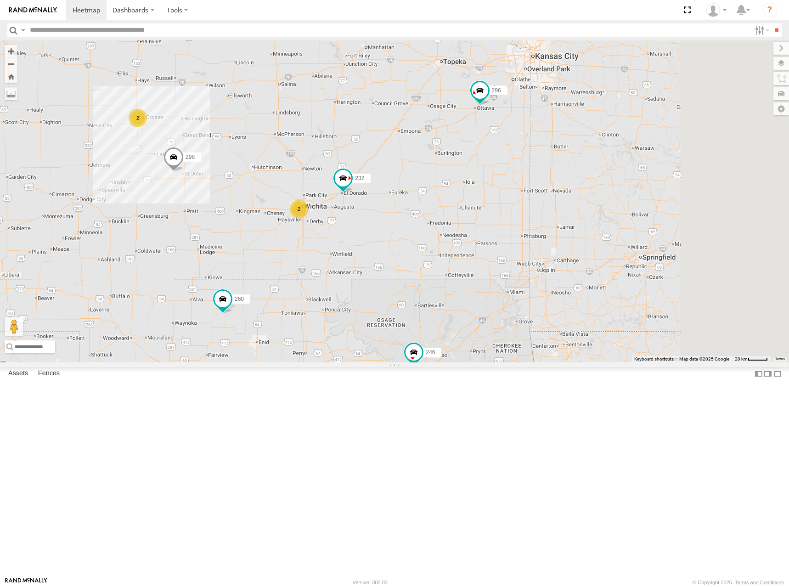
drag, startPoint x: 509, startPoint y: 216, endPoint x: 514, endPoint y: 211, distance: 7.5
click at [514, 211] on div "246 298 232 296 266 260 2 2" at bounding box center [394, 201] width 789 height 322
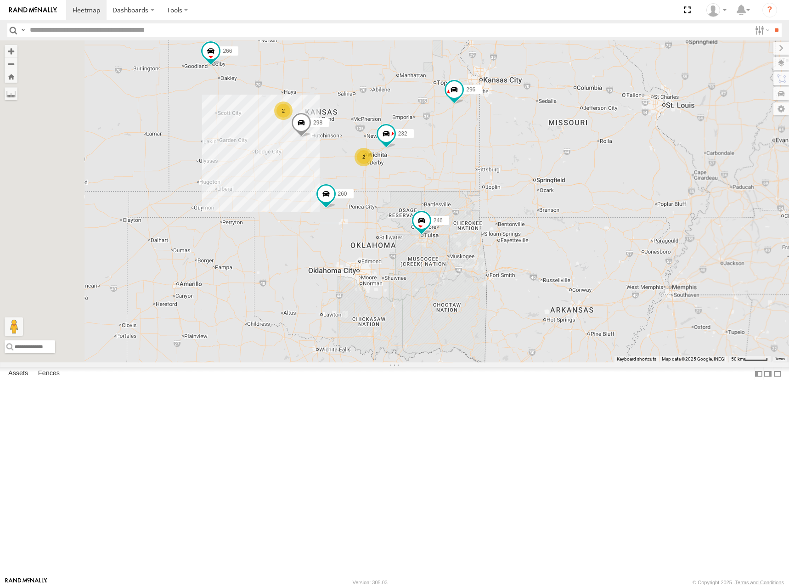
drag, startPoint x: 496, startPoint y: 202, endPoint x: 512, endPoint y: 201, distance: 16.1
click at [512, 201] on div "246 298 232 296 266 260 2 2" at bounding box center [394, 201] width 789 height 322
